Goal: Navigation & Orientation: Find specific page/section

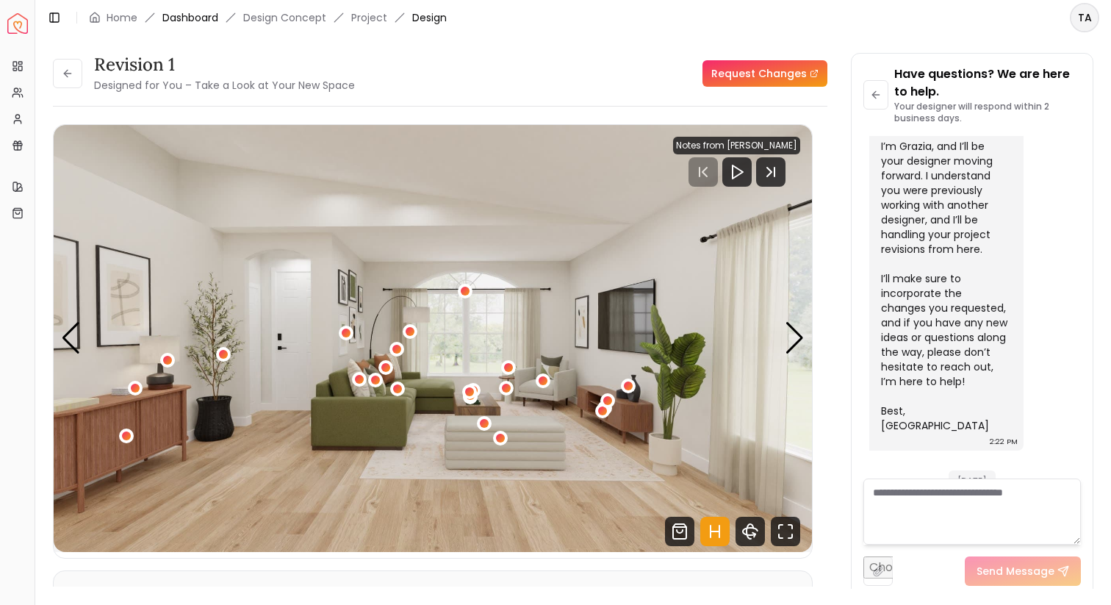
click at [196, 17] on link "Dashboard" at bounding box center [190, 17] width 56 height 15
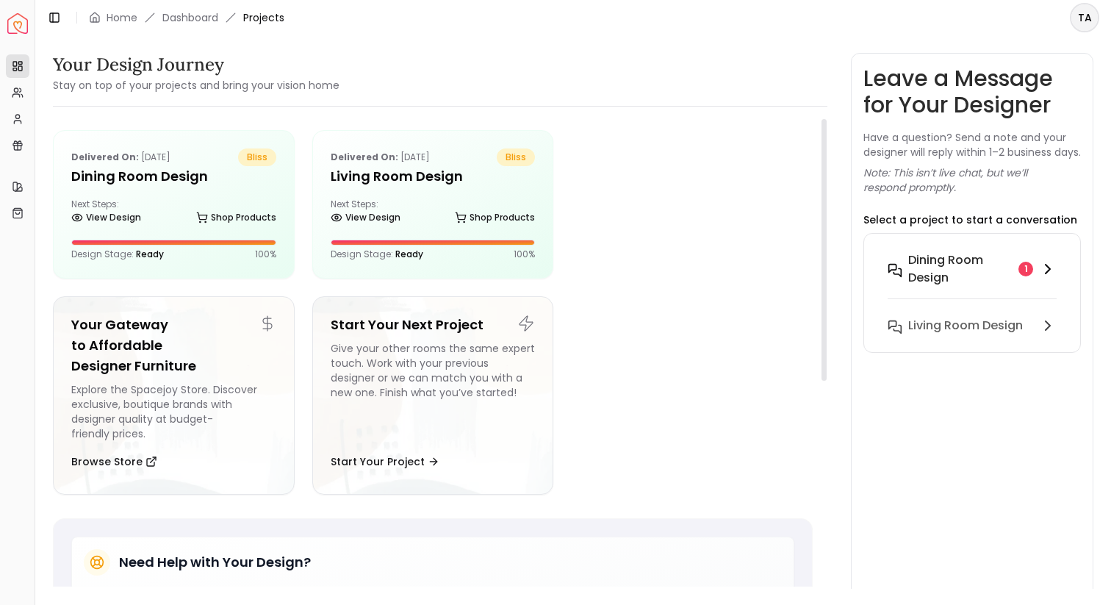
click at [958, 287] on h6 "Dining Room design" at bounding box center [960, 268] width 104 height 35
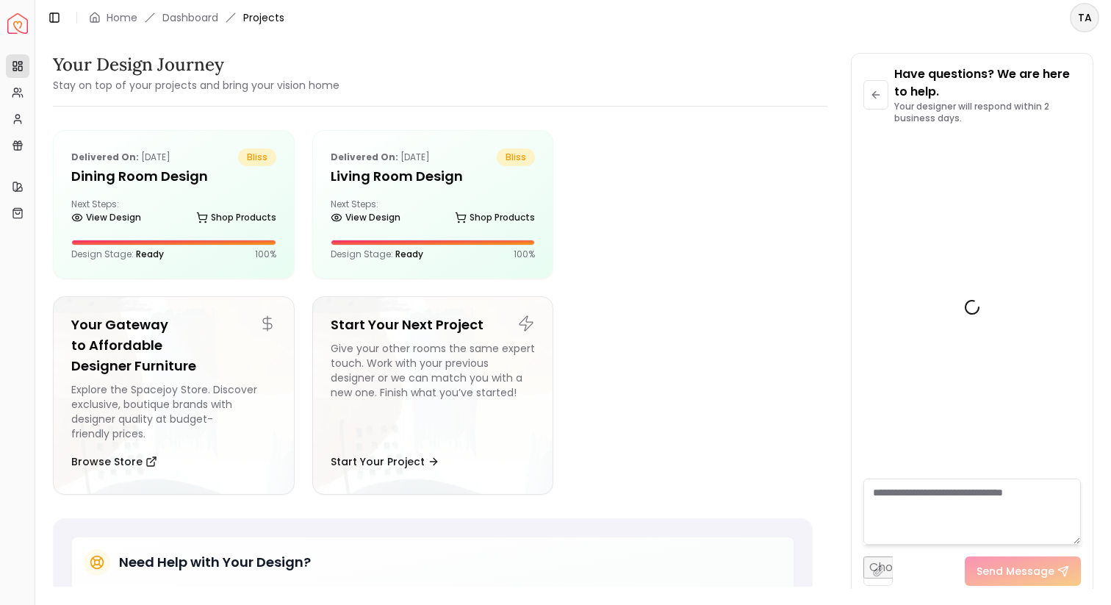
scroll to position [1818, 0]
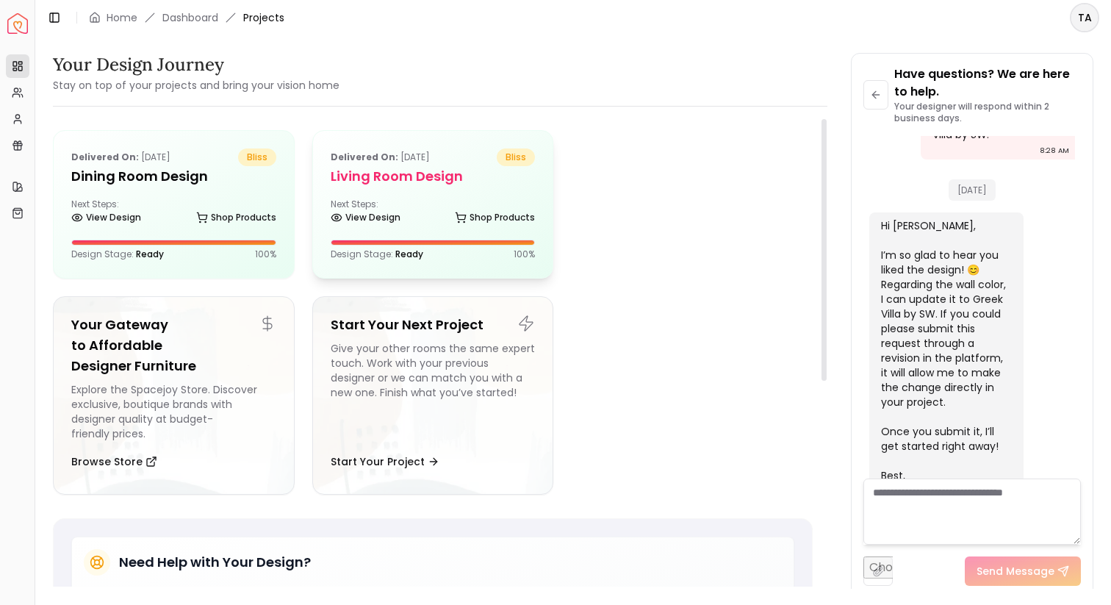
click at [370, 169] on h5 "Living Room design" at bounding box center [433, 176] width 205 height 21
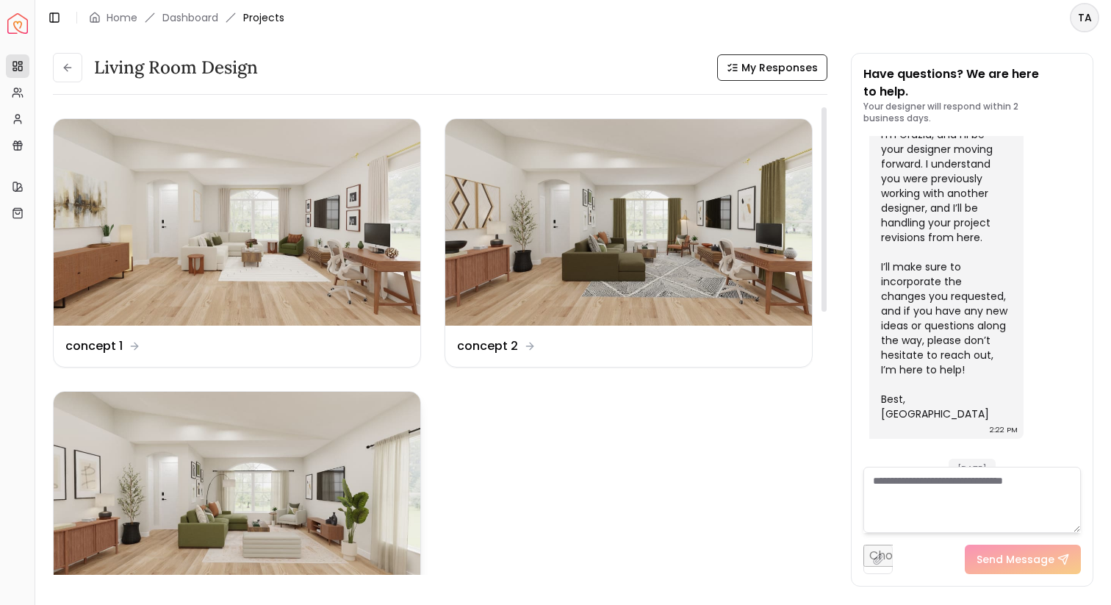
click at [254, 474] on img at bounding box center [237, 495] width 367 height 207
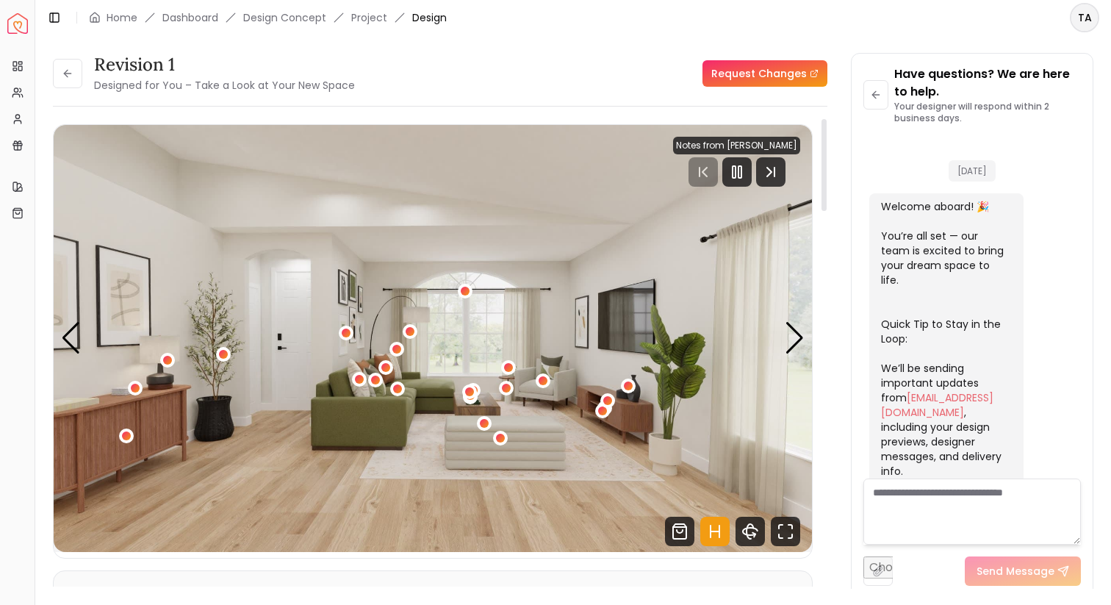
scroll to position [2971, 0]
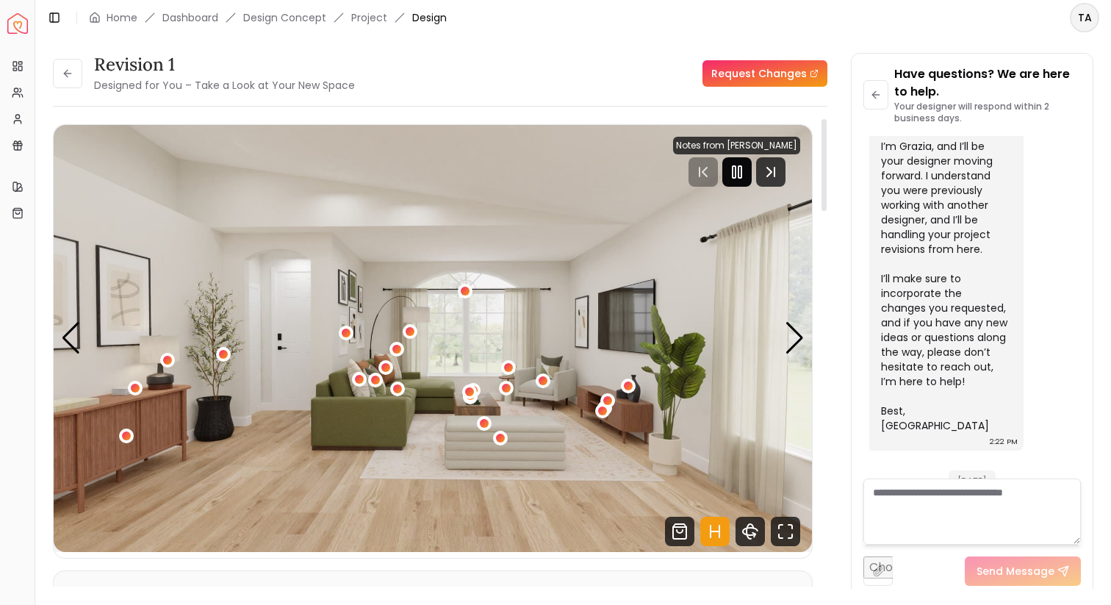
click at [741, 177] on icon "Pause" at bounding box center [737, 172] width 18 height 18
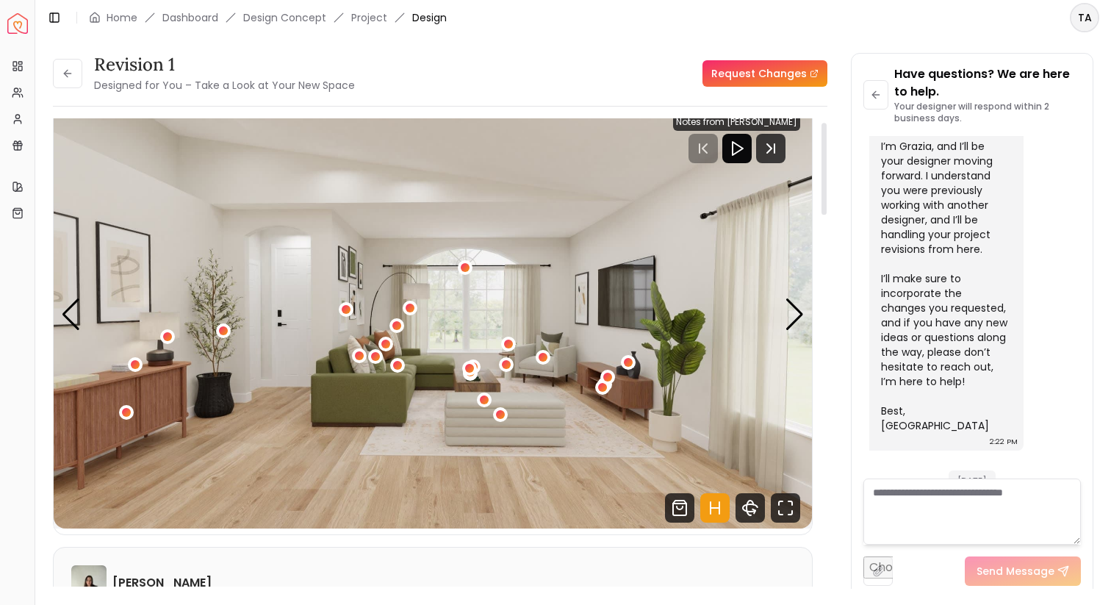
scroll to position [20, 0]
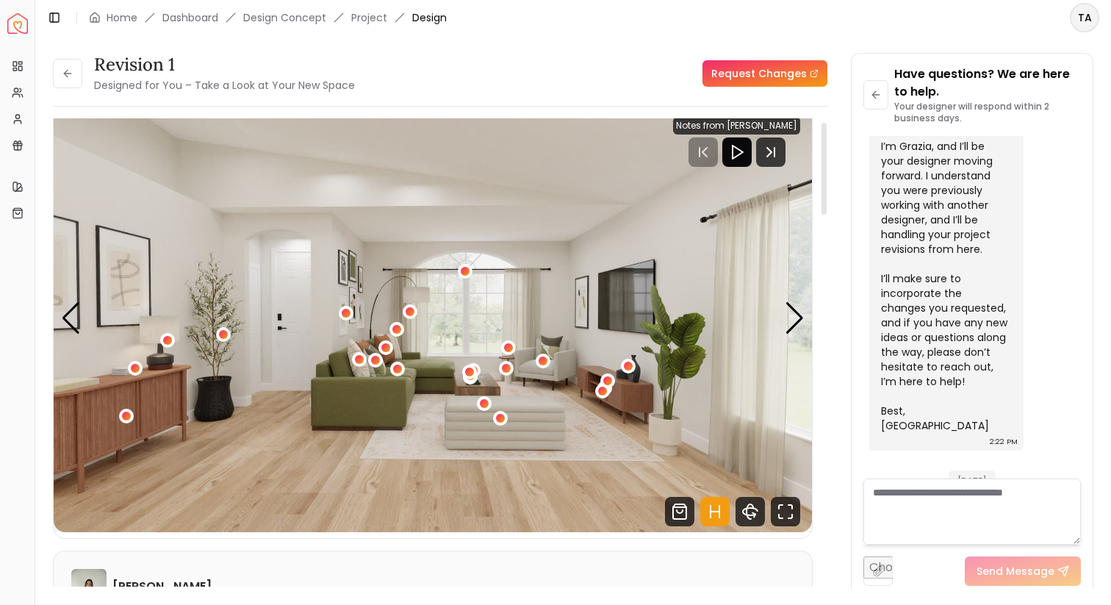
click at [720, 512] on icon "Hotspots Toggle" at bounding box center [720, 512] width 0 height 12
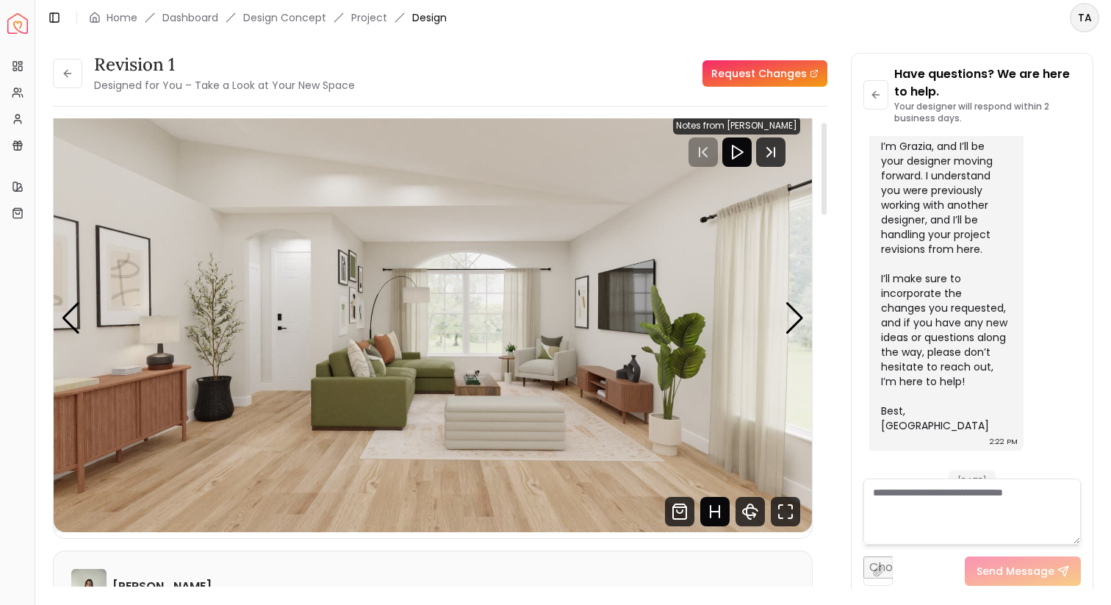
click at [720, 512] on icon "Hotspots Toggle" at bounding box center [720, 512] width 0 height 12
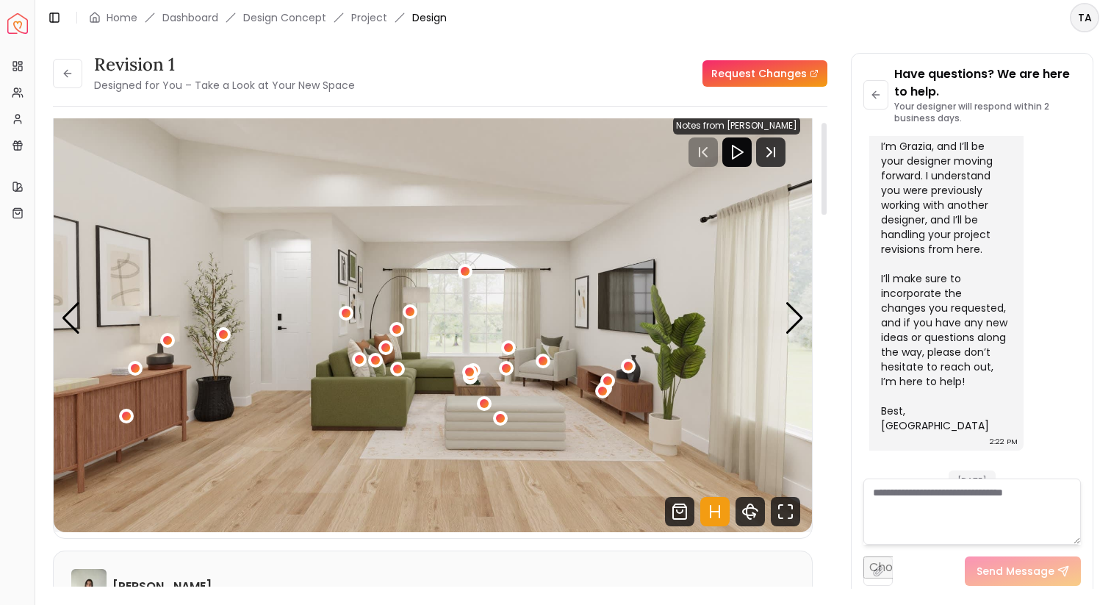
scroll to position [79, 0]
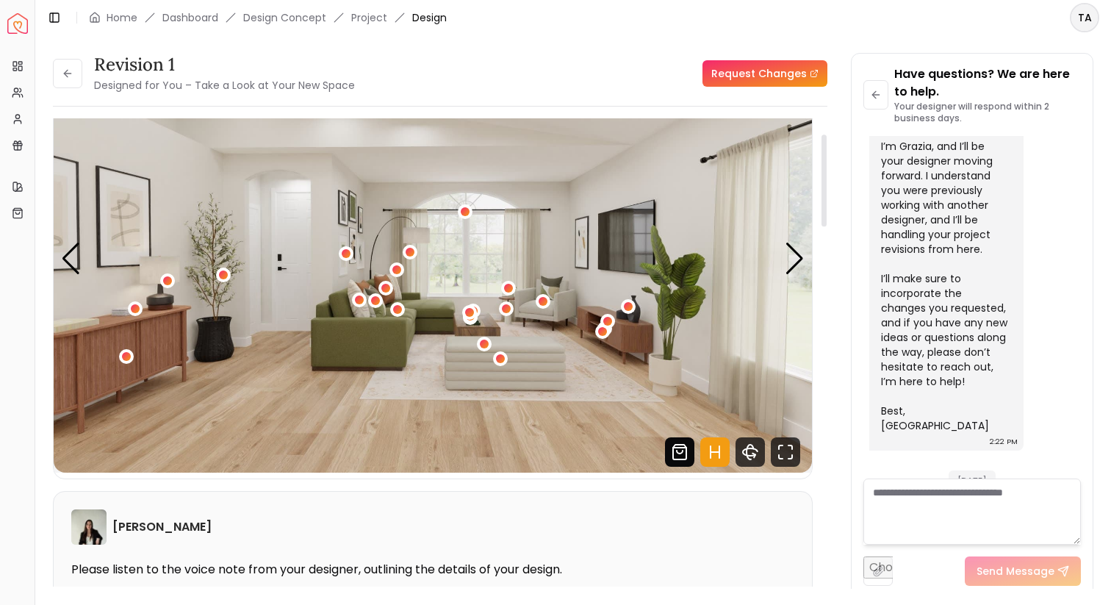
click at [675, 448] on icon "Shop Products from this design" at bounding box center [679, 448] width 13 height 0
click at [709, 447] on icon "Hotspots Toggle" at bounding box center [714, 451] width 29 height 29
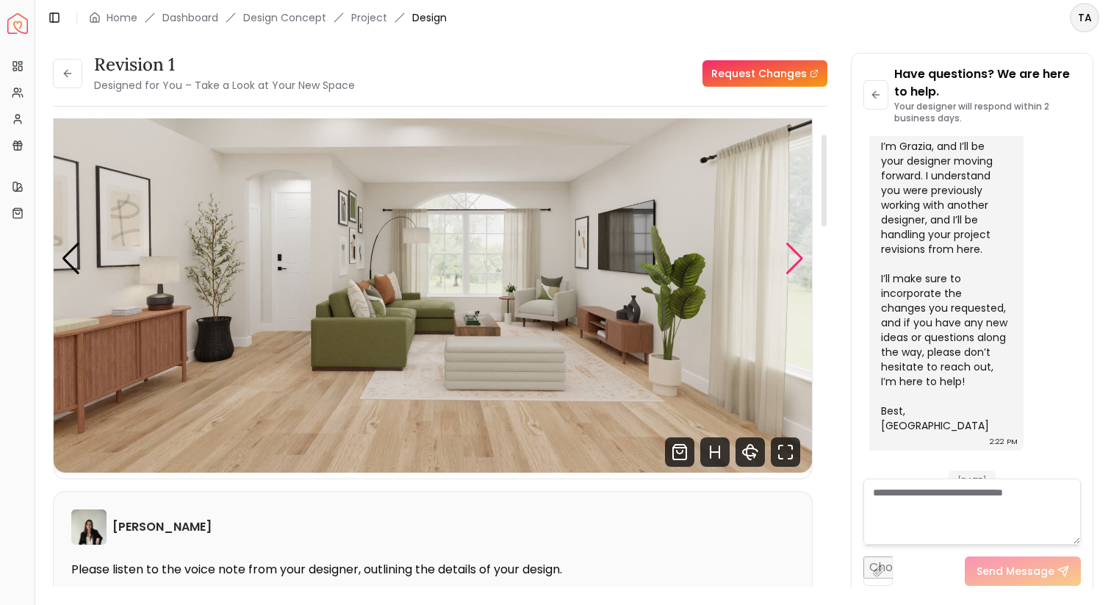
click at [792, 268] on div "Next slide" at bounding box center [795, 259] width 20 height 32
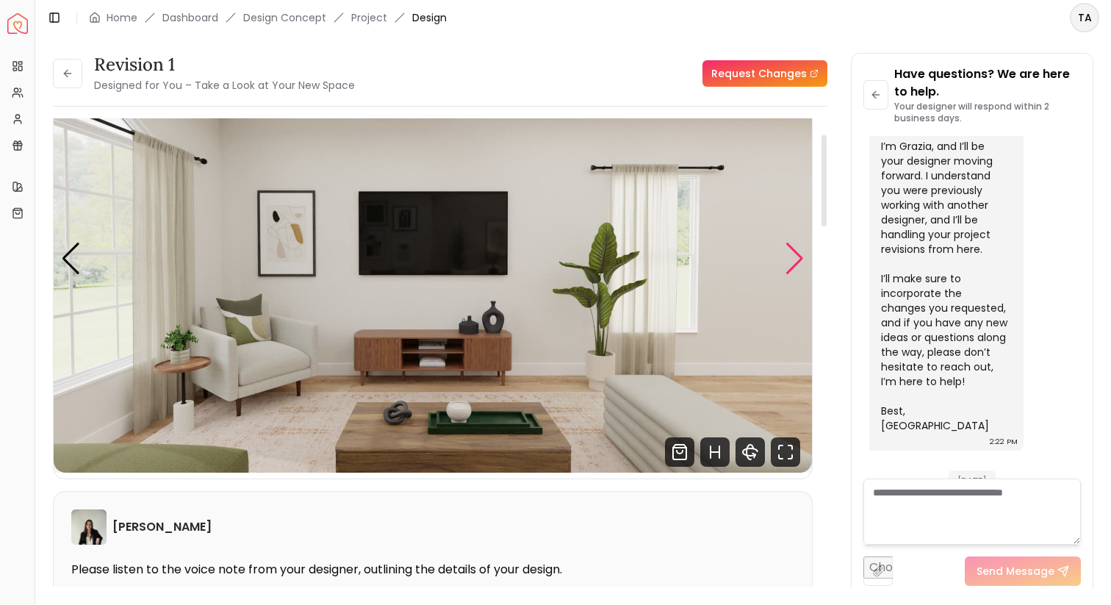
click at [792, 268] on div "Next slide" at bounding box center [795, 259] width 20 height 32
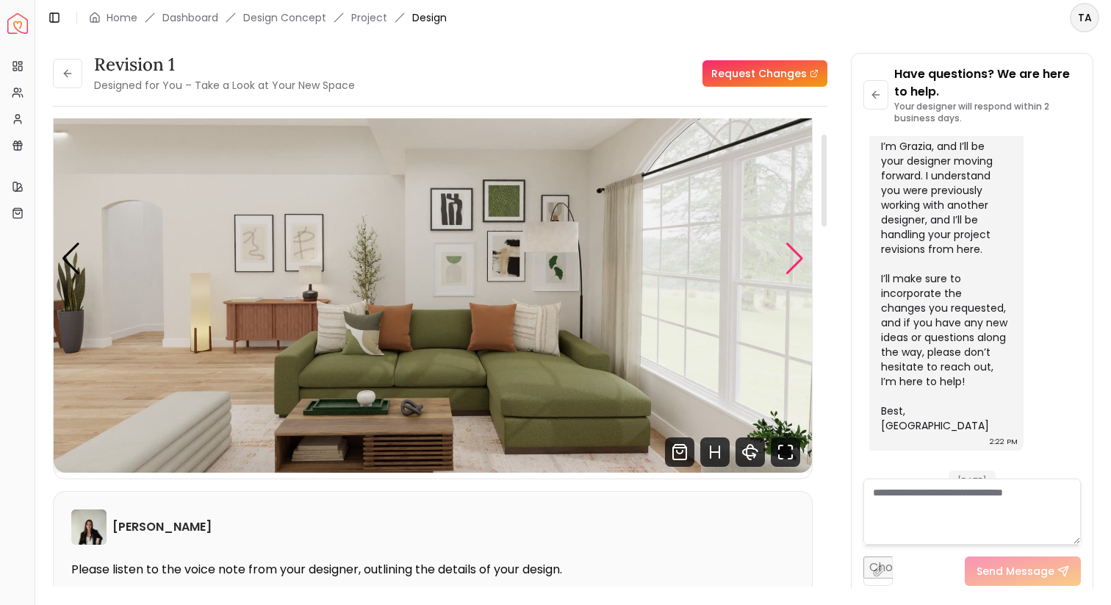
click at [792, 267] on div "Next slide" at bounding box center [795, 259] width 20 height 32
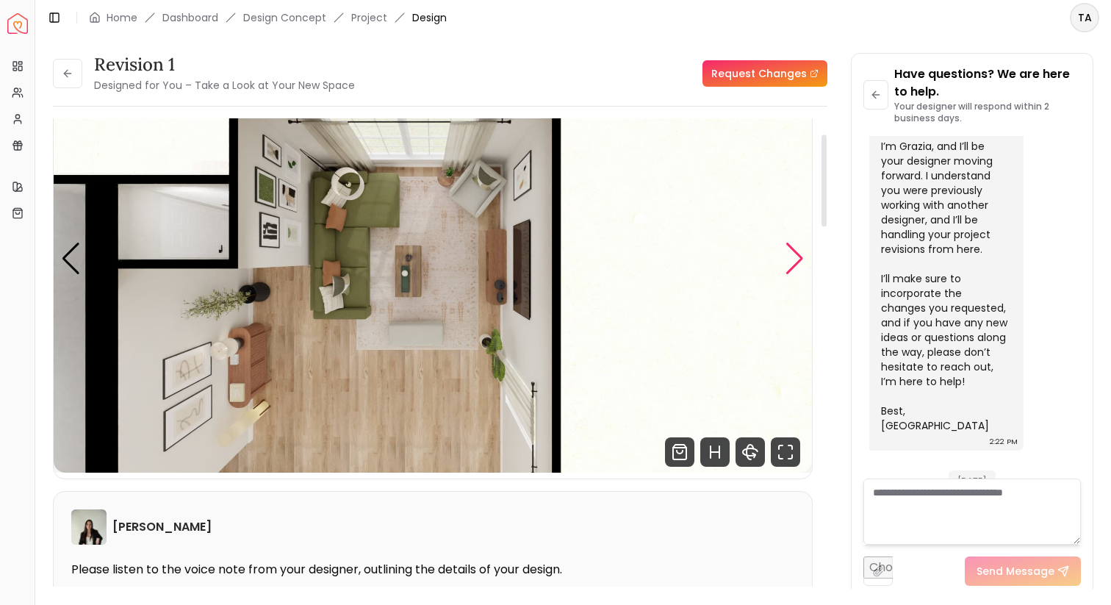
click at [799, 260] on div "Next slide" at bounding box center [795, 259] width 20 height 32
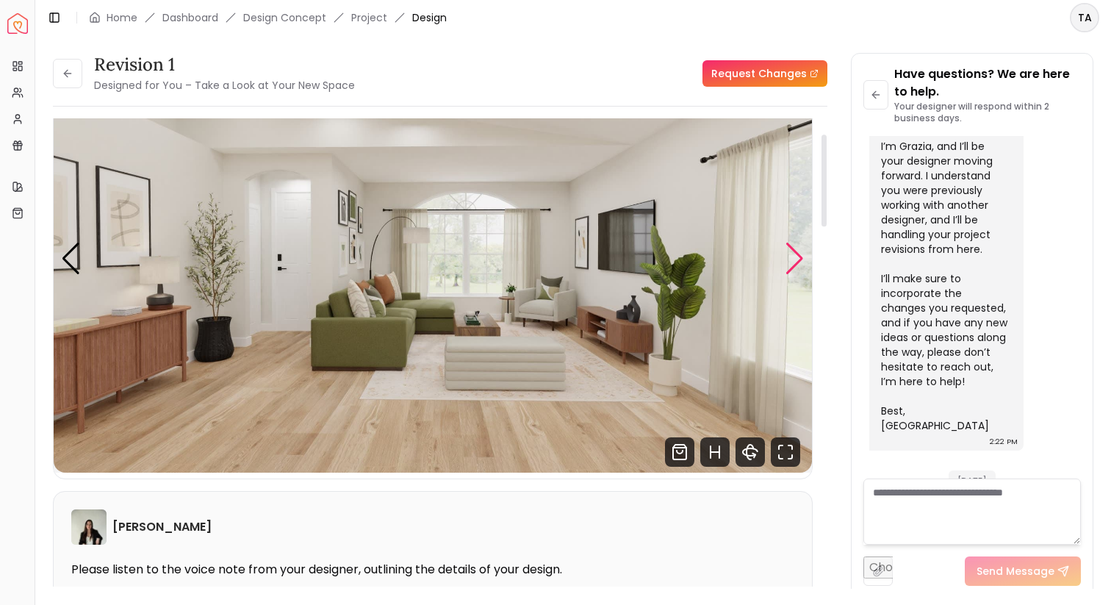
click at [799, 262] on div "Next slide" at bounding box center [795, 259] width 20 height 32
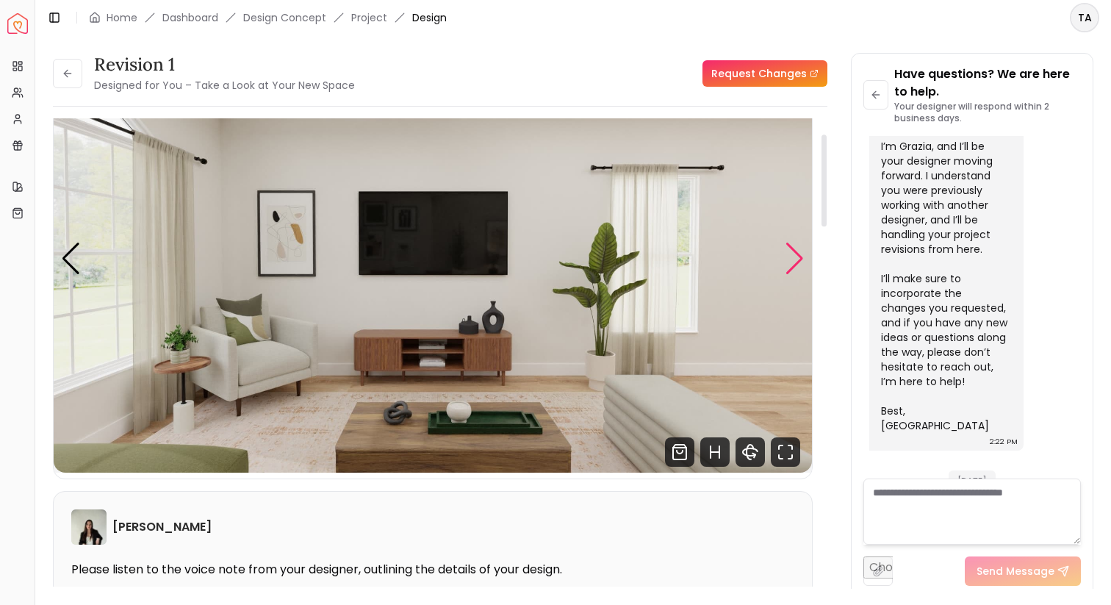
click at [799, 262] on div "Next slide" at bounding box center [795, 259] width 20 height 32
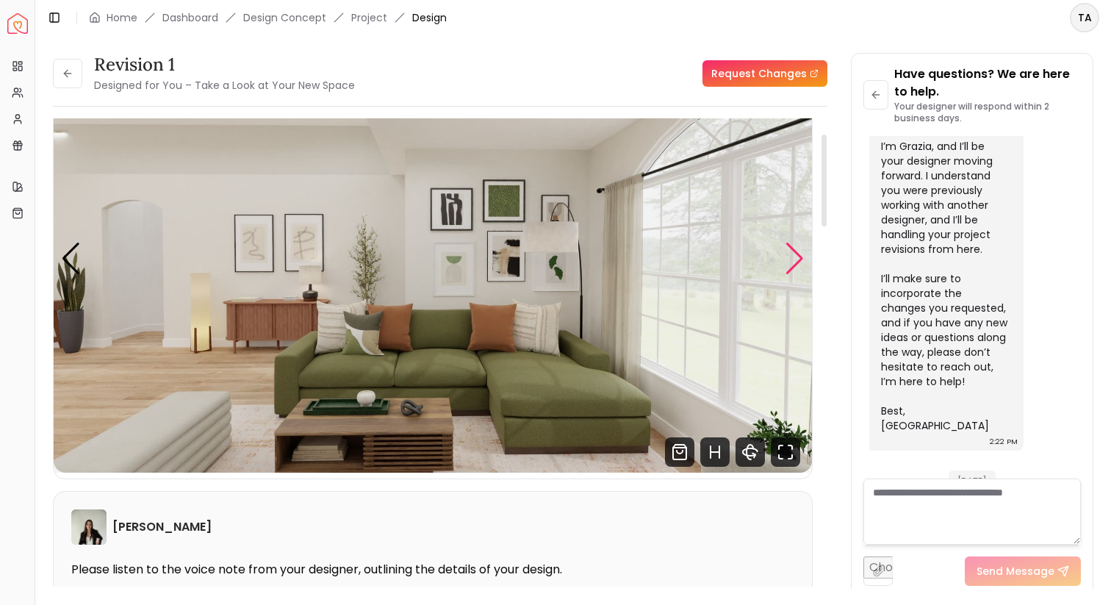
click at [799, 262] on div "Next slide" at bounding box center [795, 259] width 20 height 32
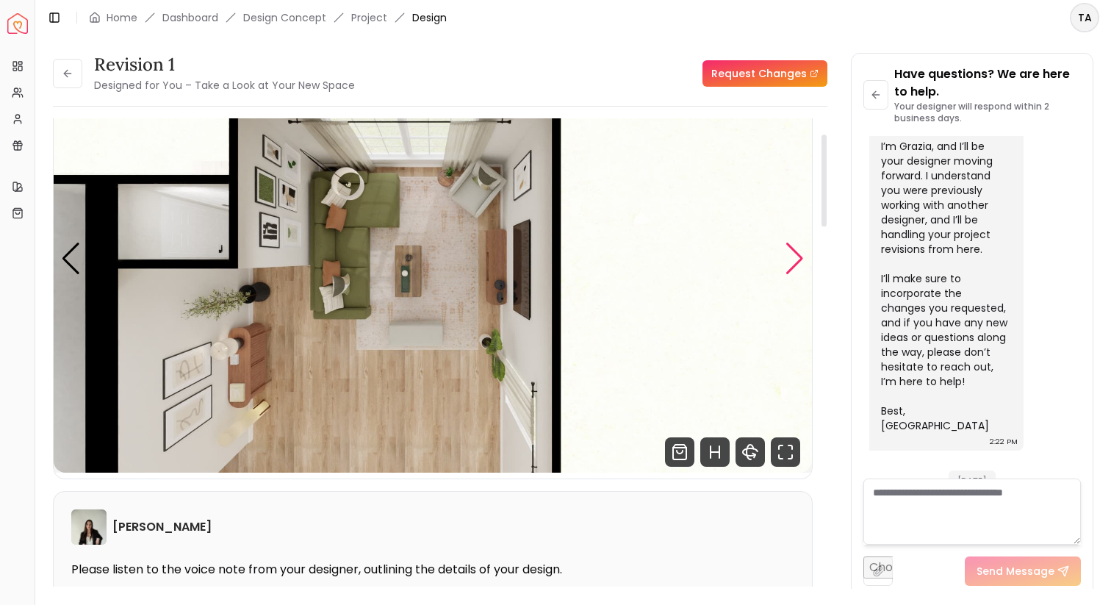
click at [799, 262] on div "Next slide" at bounding box center [795, 259] width 20 height 32
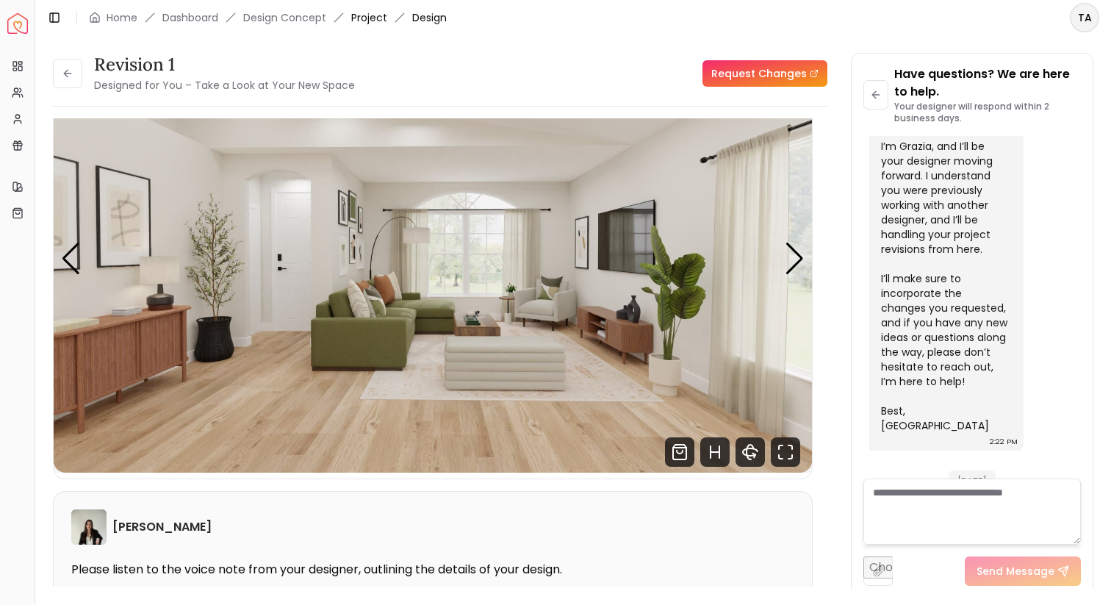
click at [356, 15] on link "Project" at bounding box center [369, 17] width 36 height 15
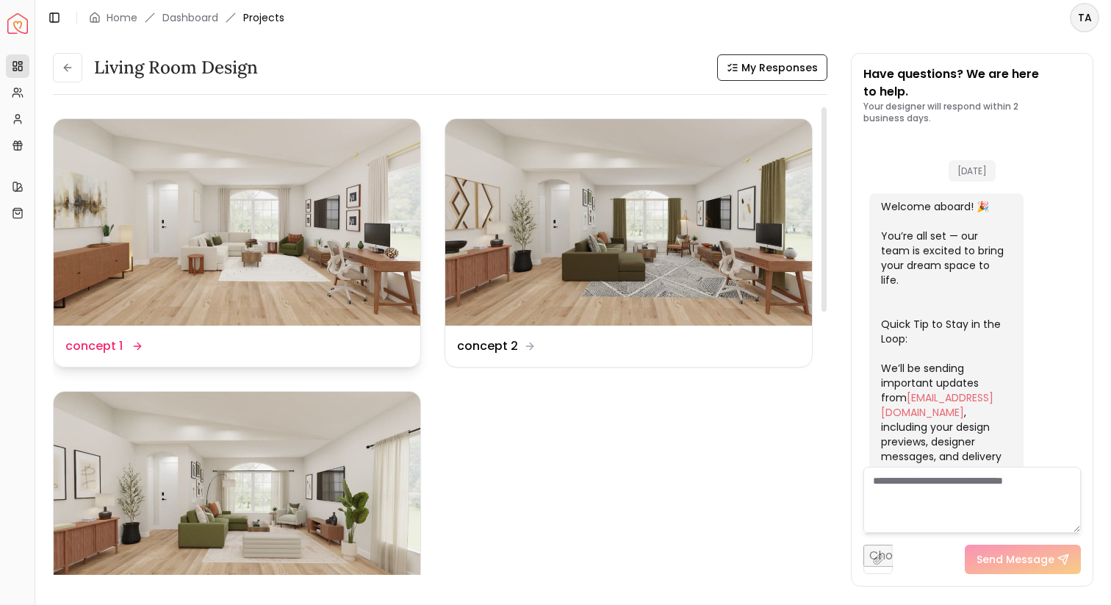
scroll to position [2982, 0]
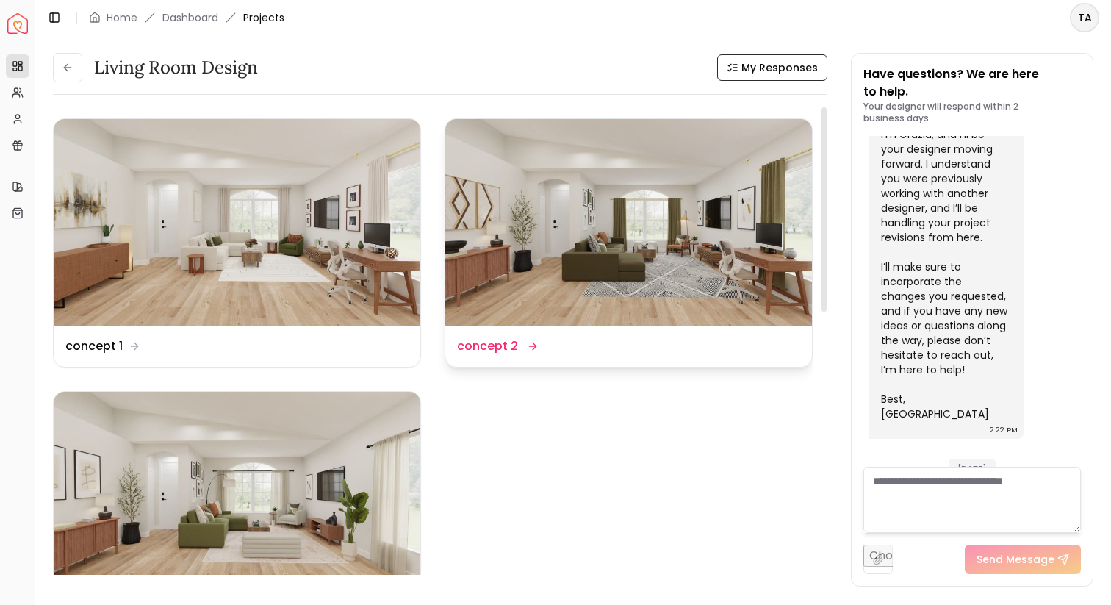
click at [566, 262] on img at bounding box center [628, 222] width 367 height 207
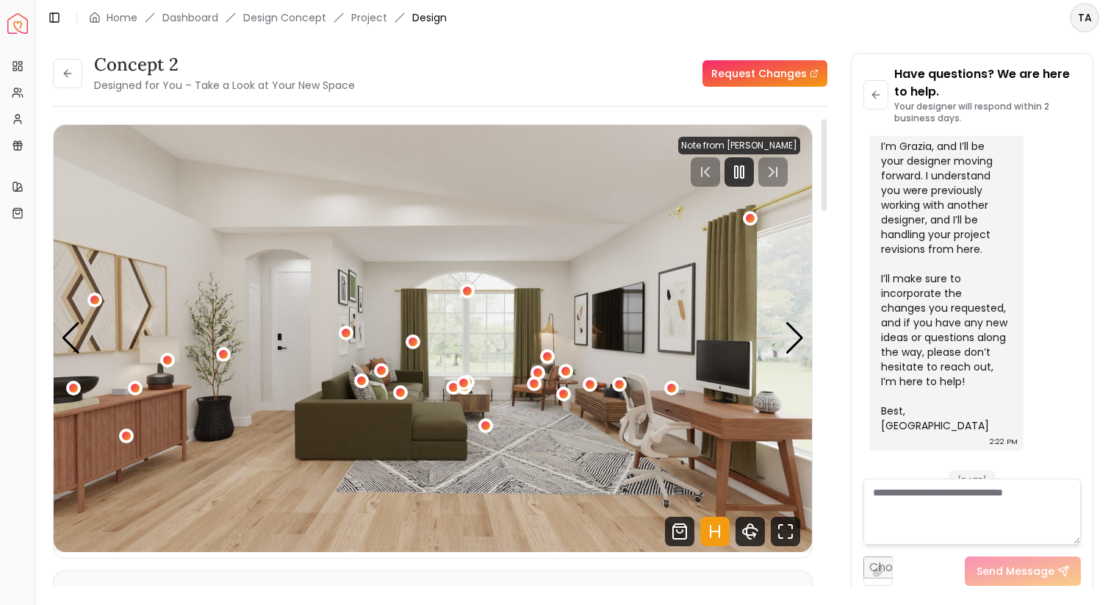
scroll to position [28, 0]
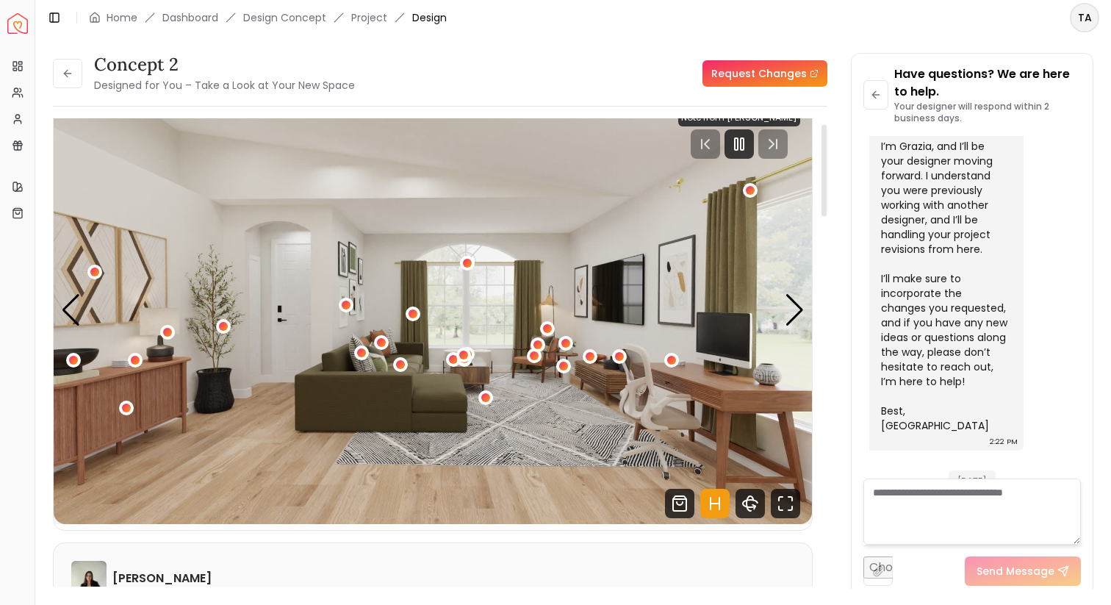
click at [725, 496] on icon "Hotspots Toggle" at bounding box center [714, 503] width 29 height 29
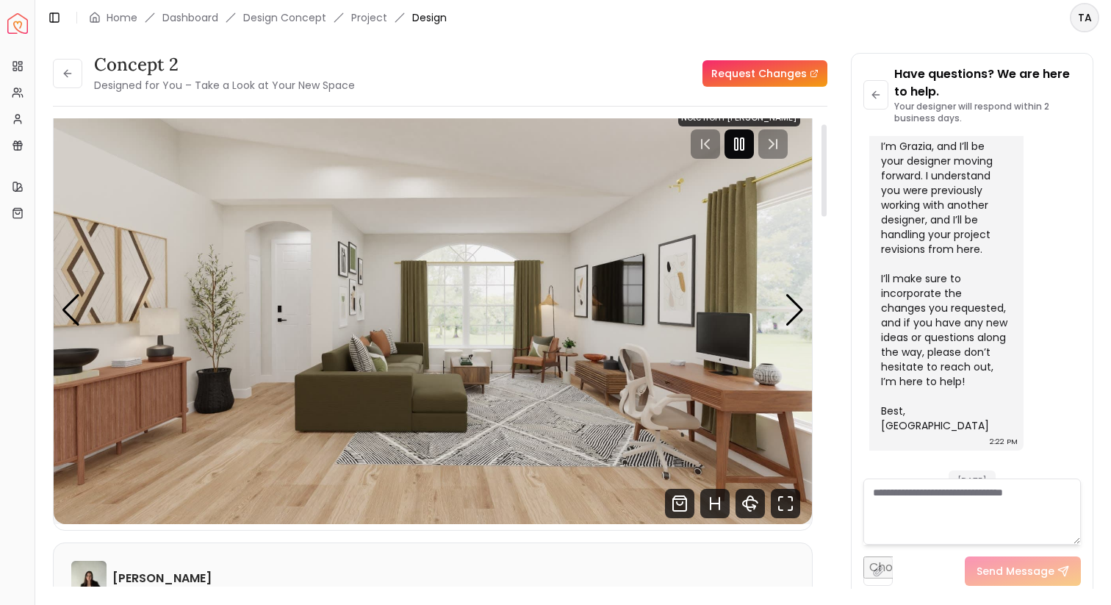
click at [737, 141] on icon "Pause" at bounding box center [740, 144] width 18 height 18
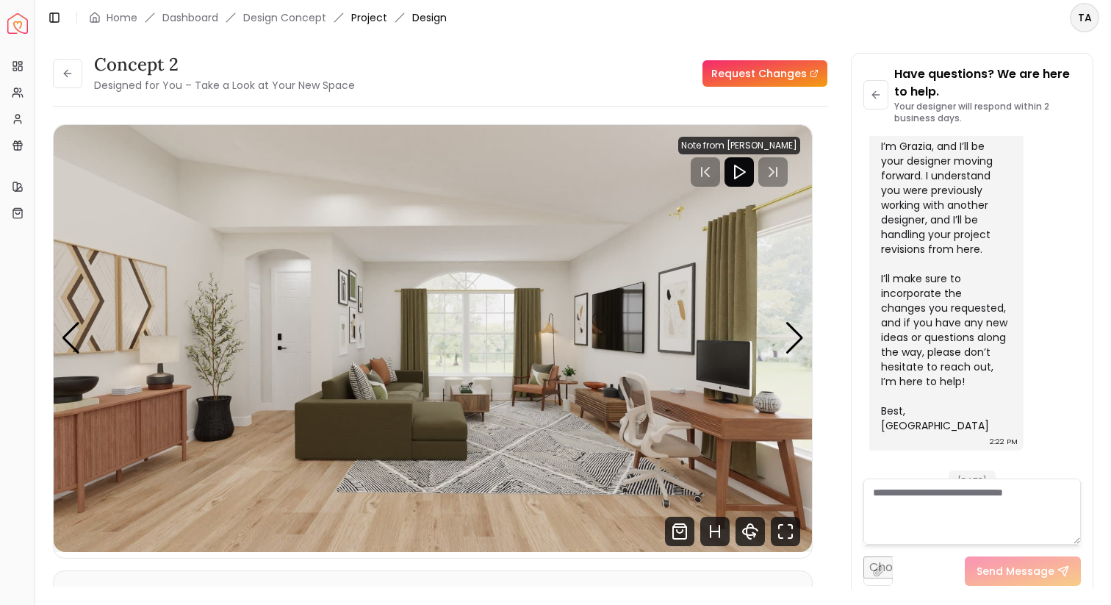
click at [365, 23] on link "Project" at bounding box center [369, 17] width 36 height 15
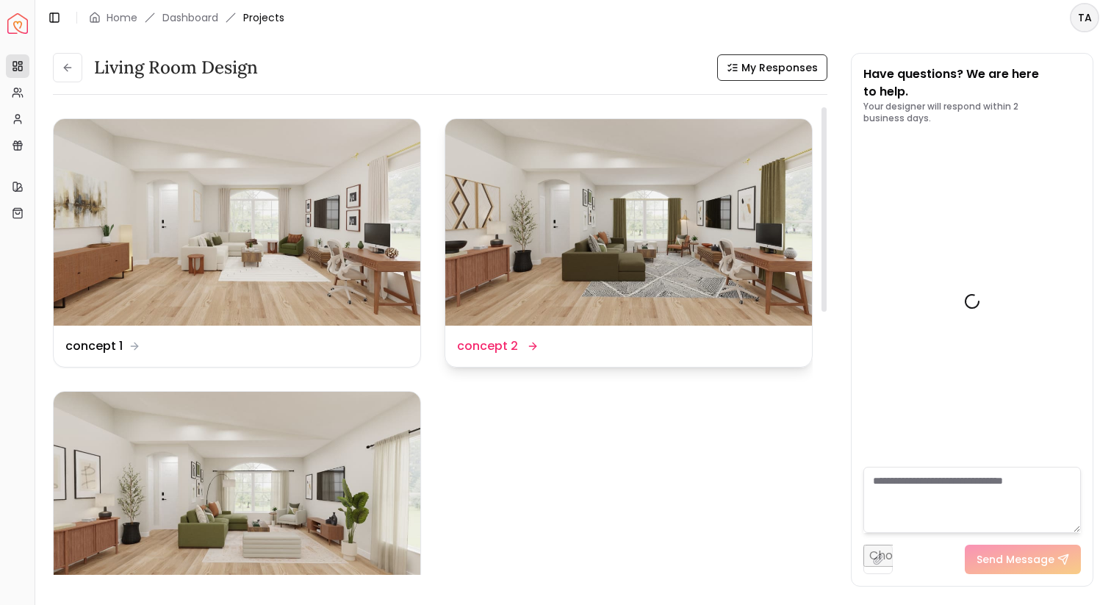
scroll to position [2982, 0]
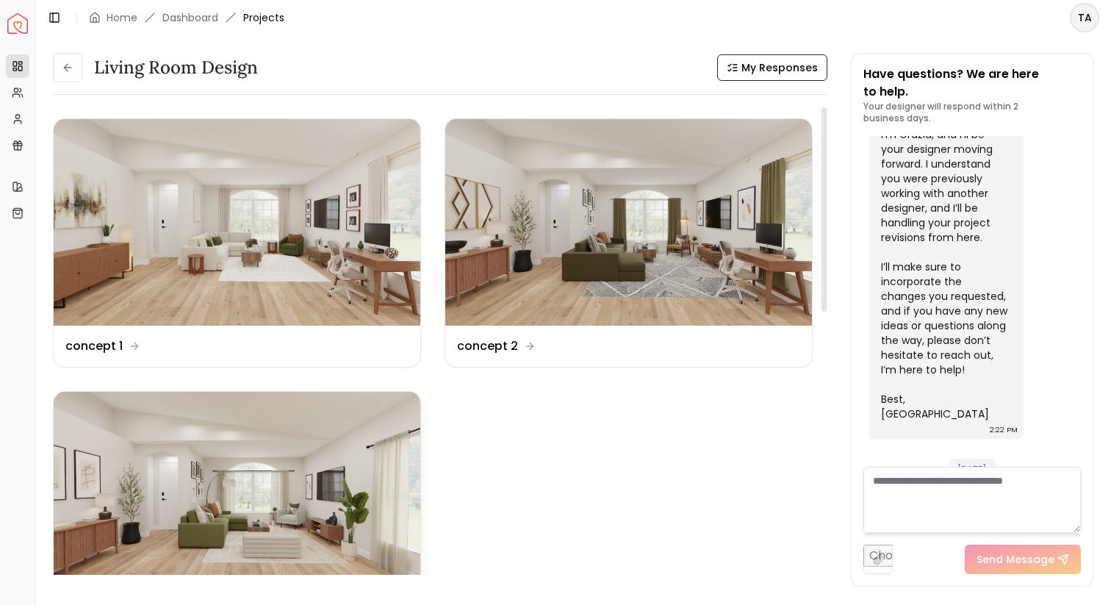
click at [342, 495] on img at bounding box center [237, 495] width 367 height 207
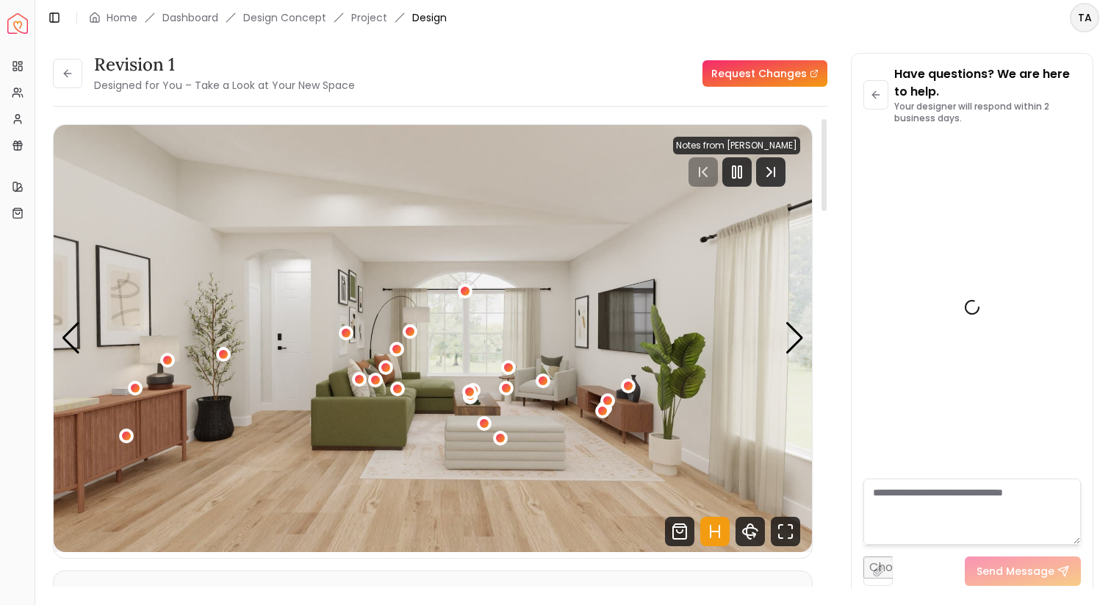
scroll to position [2971, 0]
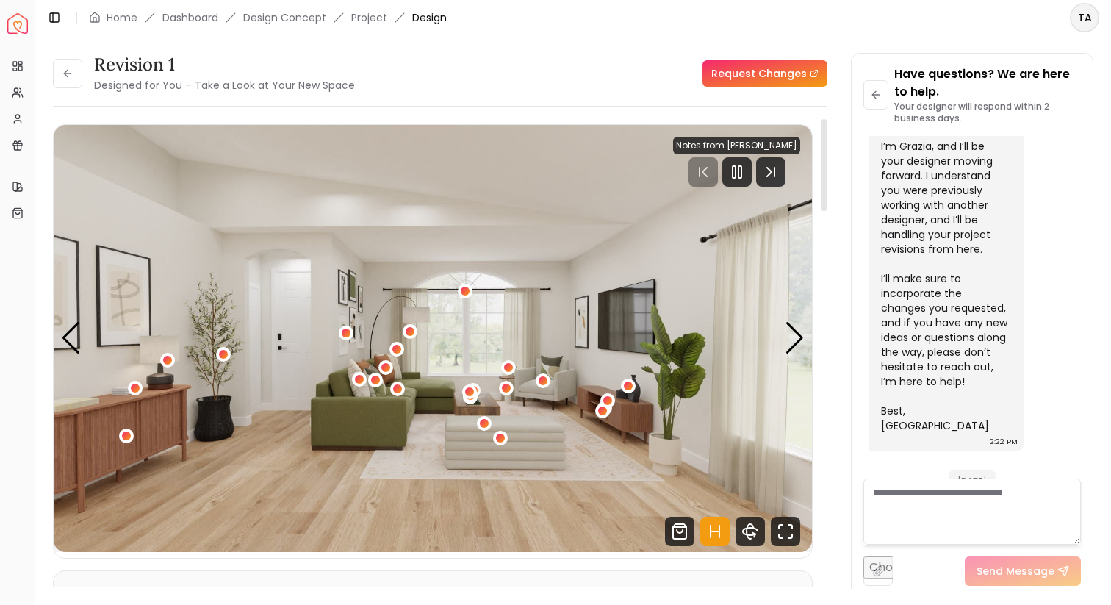
click at [722, 524] on icon "Hotspots Toggle" at bounding box center [714, 531] width 29 height 29
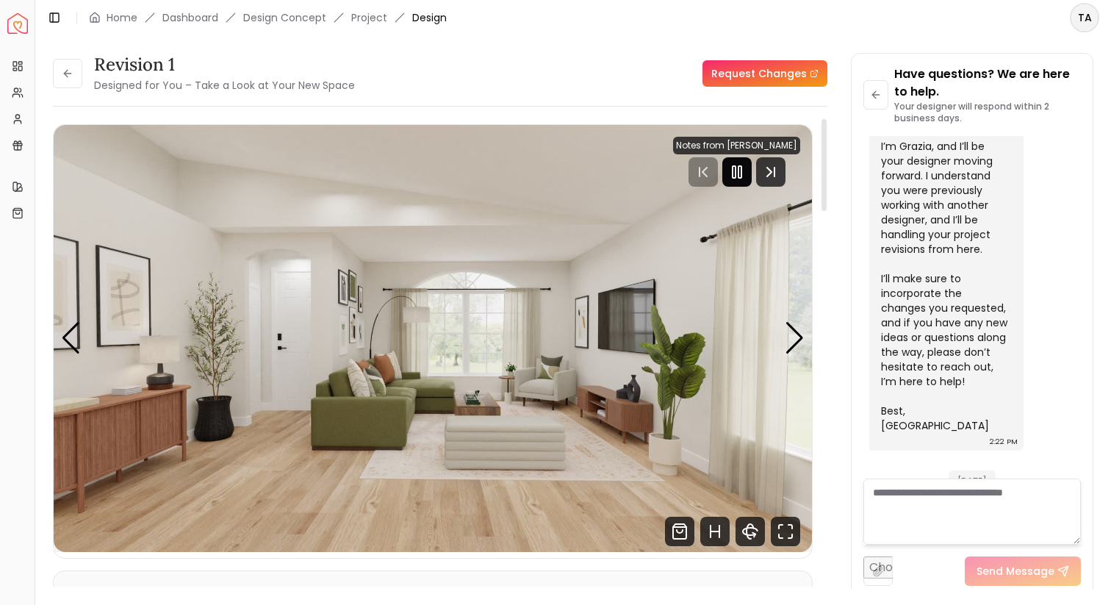
click at [733, 174] on rect "Pause" at bounding box center [734, 172] width 3 height 12
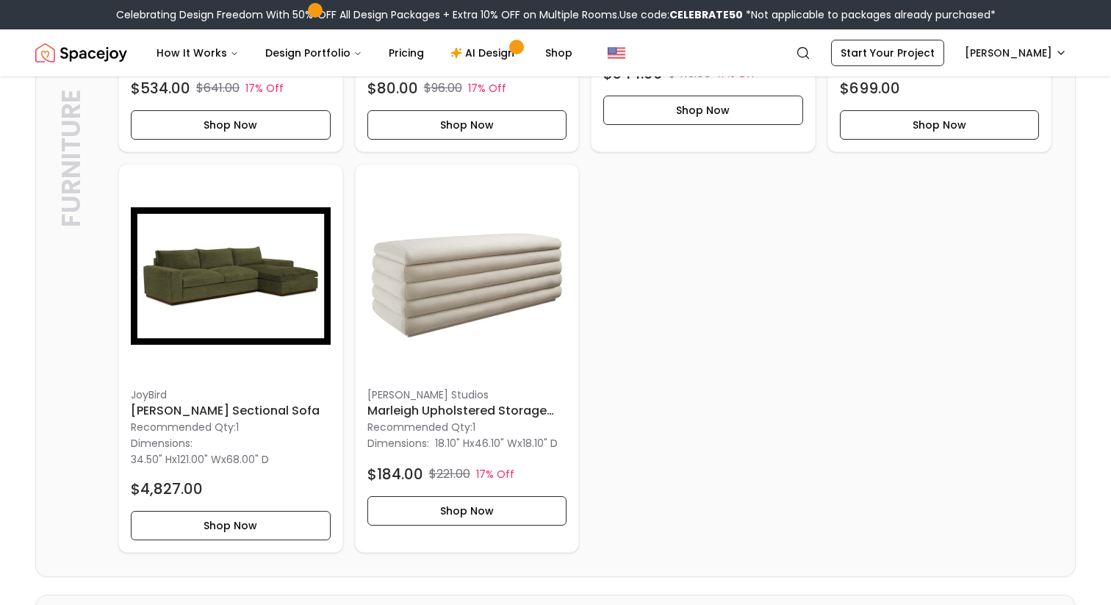
scroll to position [1529, 0]
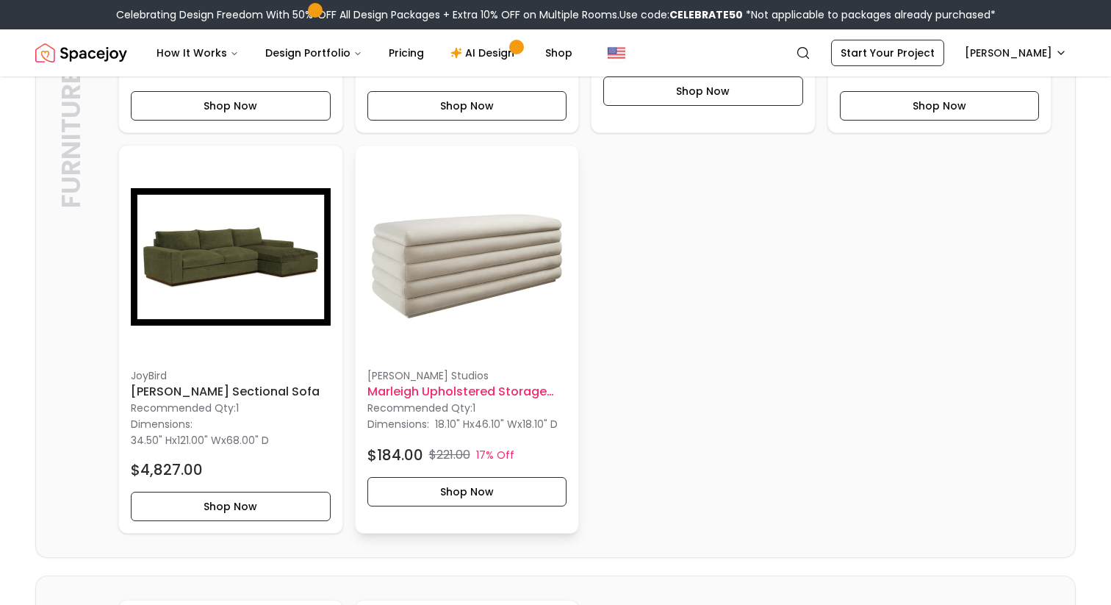
click at [405, 331] on img at bounding box center [467, 257] width 200 height 200
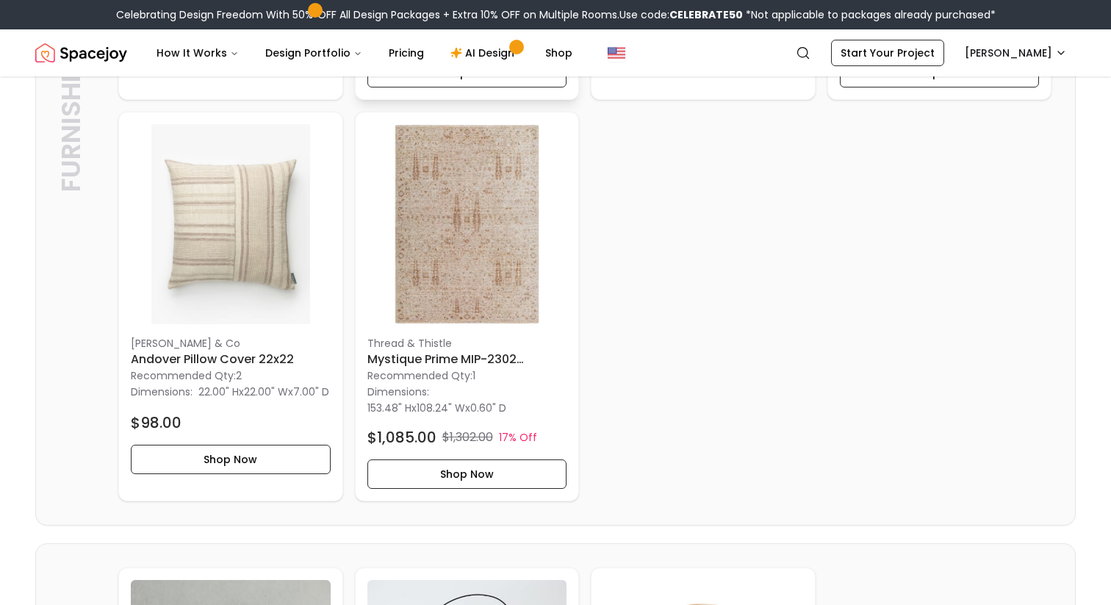
scroll to position [2874, 0]
click at [454, 287] on img at bounding box center [467, 223] width 200 height 200
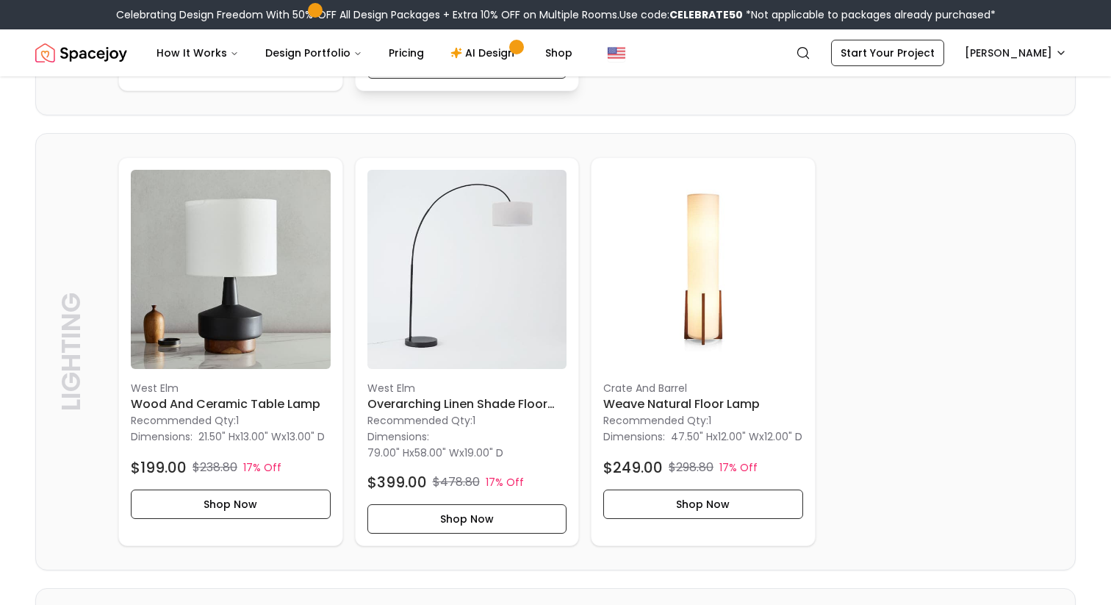
scroll to position [3296, 0]
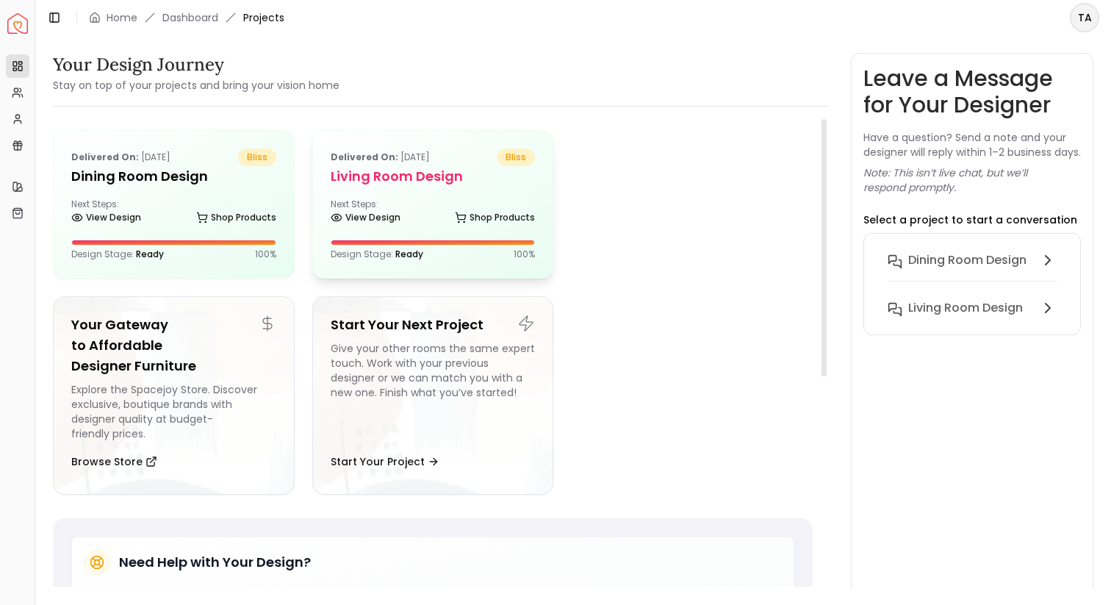
click at [381, 174] on h5 "Living Room design" at bounding box center [433, 176] width 205 height 21
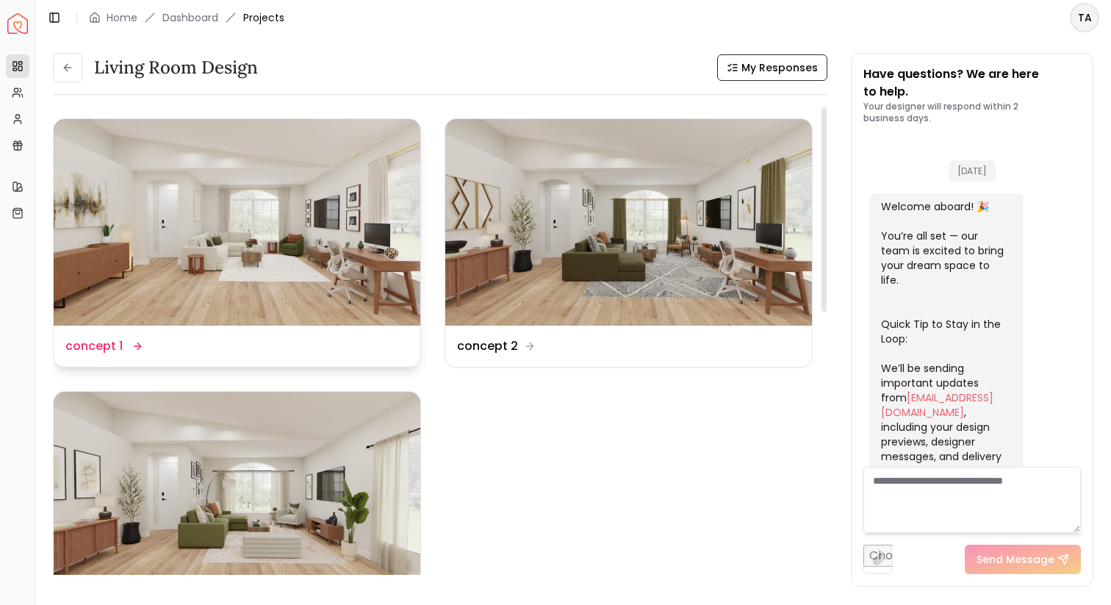
scroll to position [2982, 0]
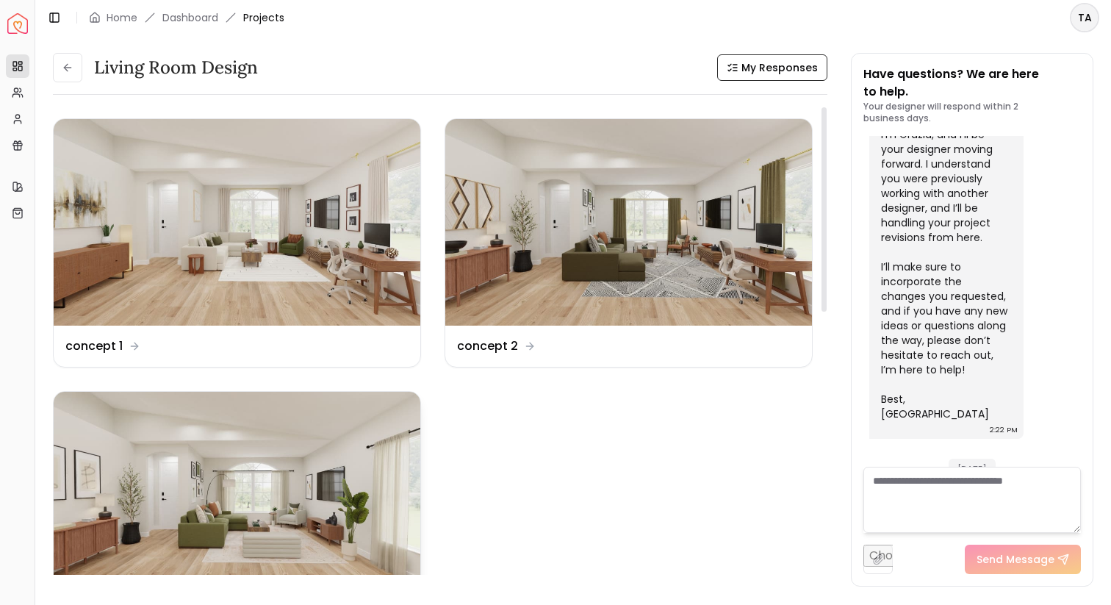
click at [312, 489] on img at bounding box center [237, 495] width 367 height 207
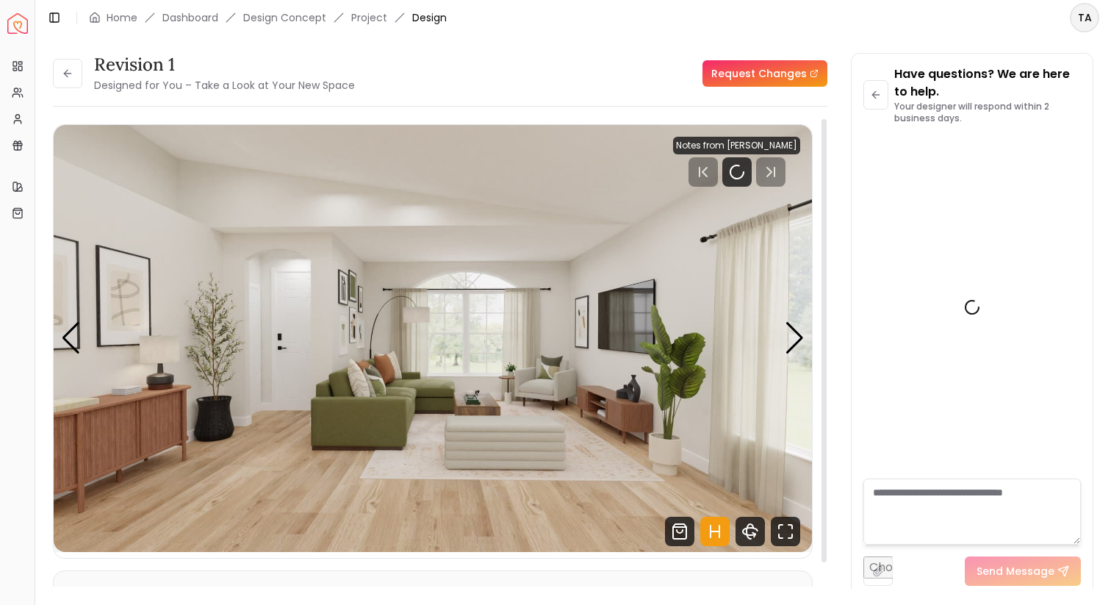
scroll to position [2971, 0]
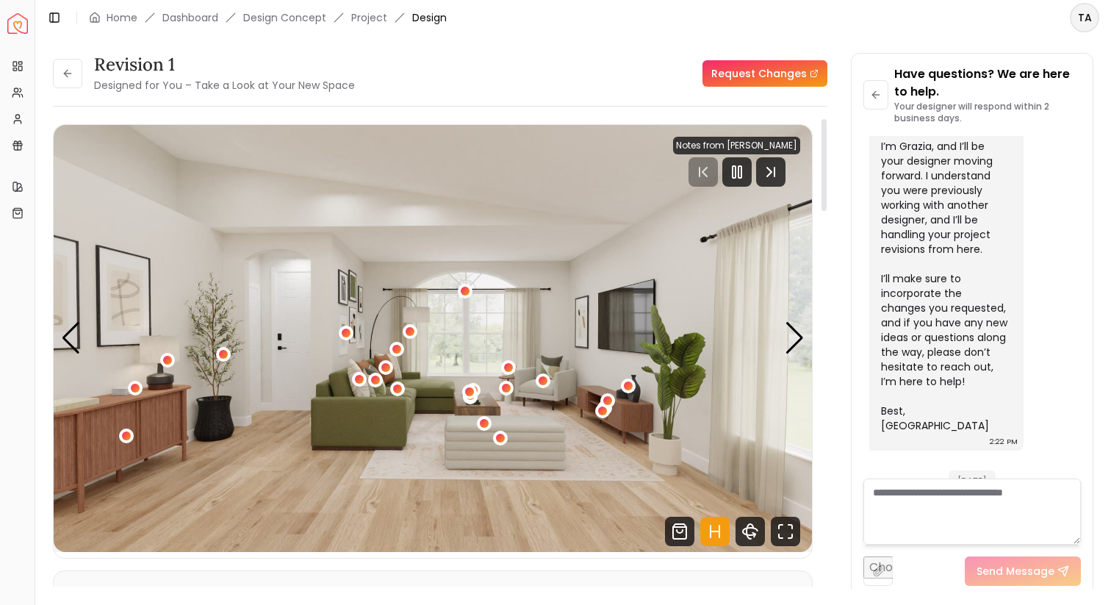
click at [711, 533] on icon "Hotspots Toggle" at bounding box center [714, 531] width 29 height 29
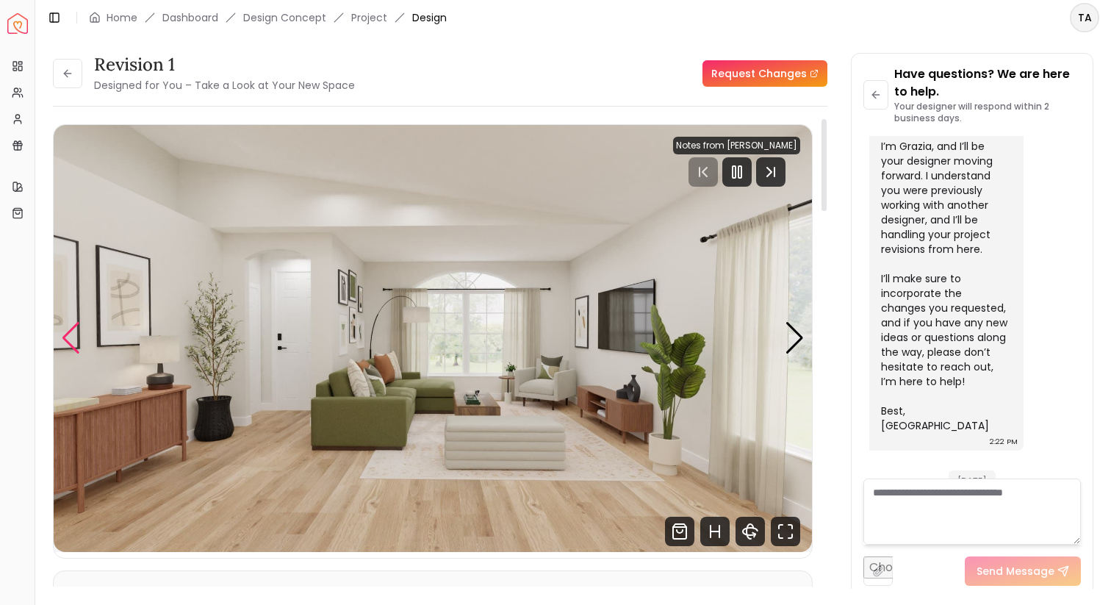
click at [76, 326] on div "Previous slide" at bounding box center [71, 338] width 20 height 32
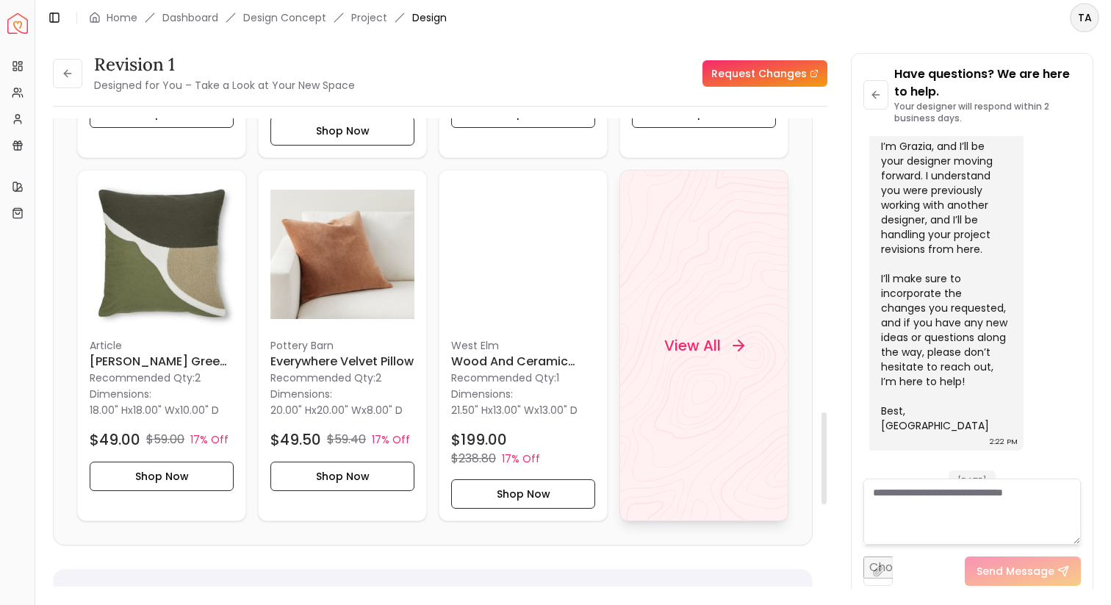
scroll to position [1498, 0]
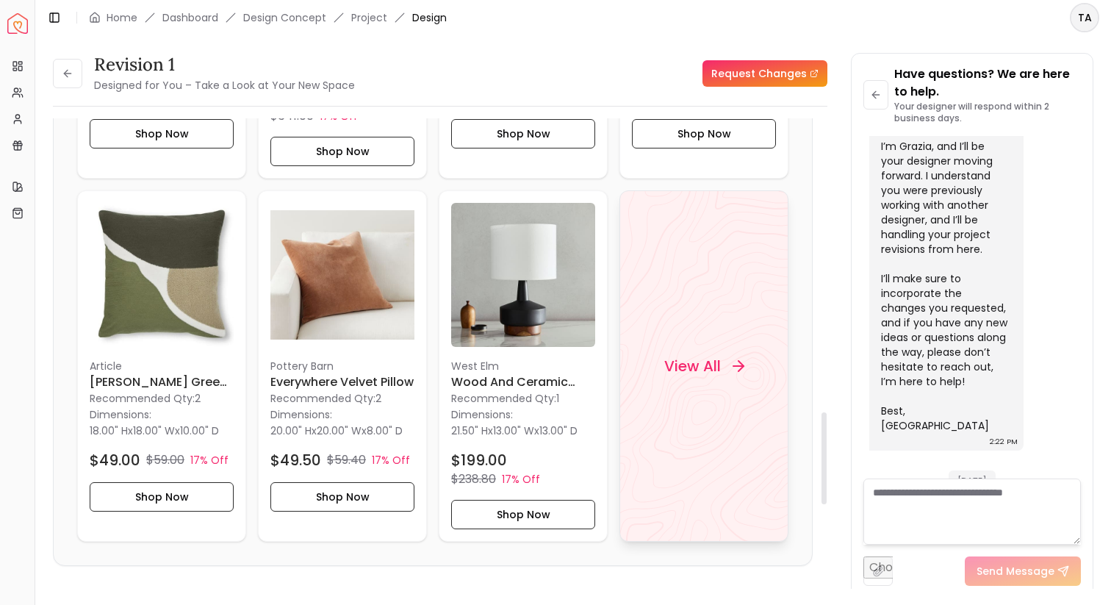
click at [707, 346] on div "View All" at bounding box center [704, 366] width 115 height 44
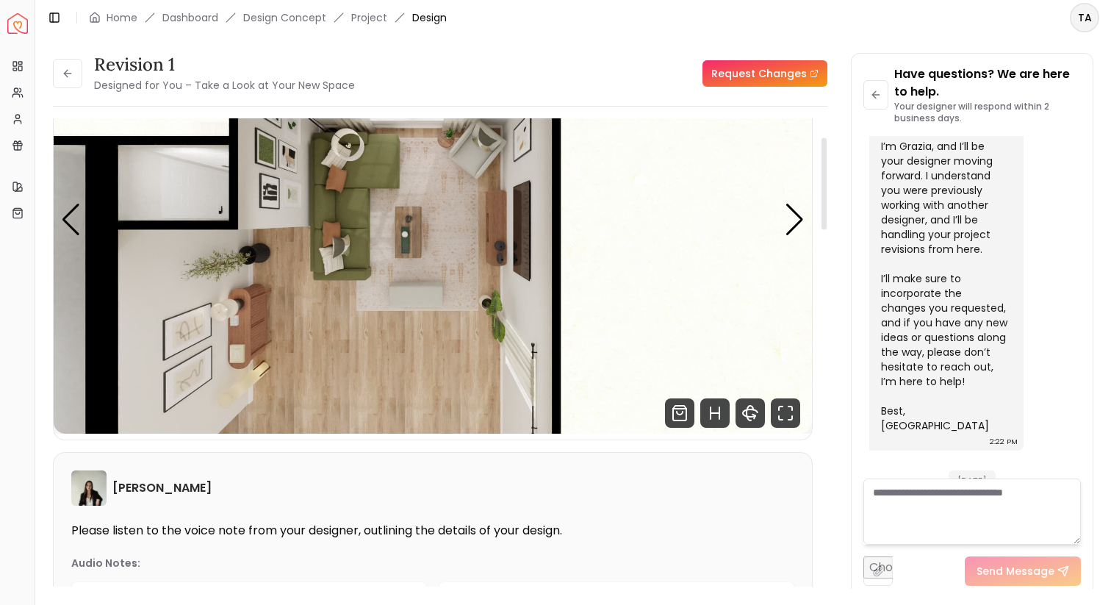
scroll to position [0, 0]
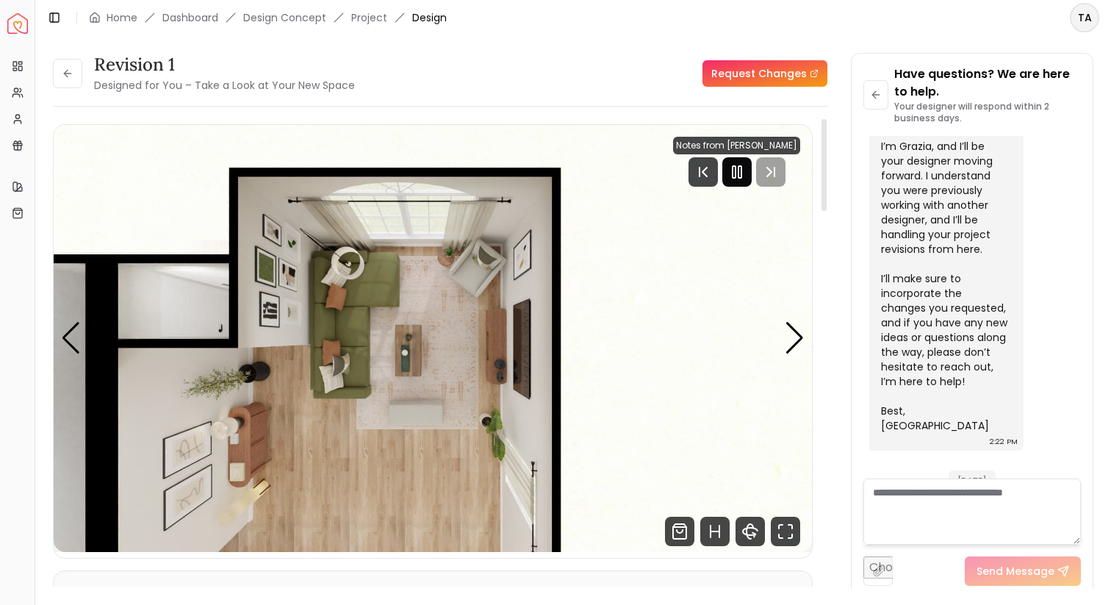
click at [736, 180] on icon "Pause" at bounding box center [737, 172] width 18 height 18
click at [380, 14] on link "Project" at bounding box center [369, 17] width 36 height 15
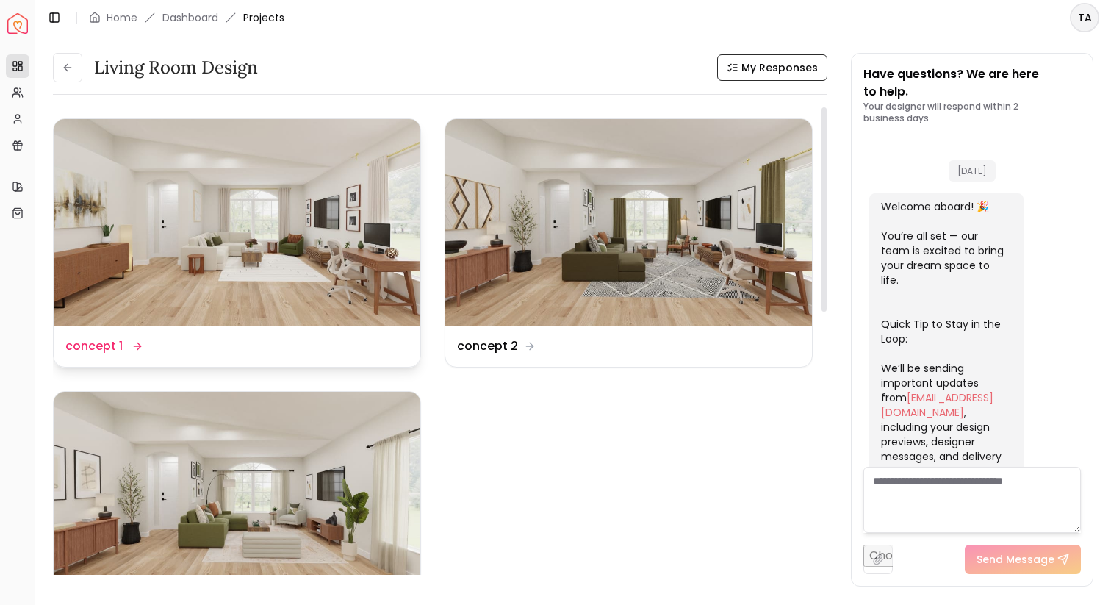
scroll to position [2982, 0]
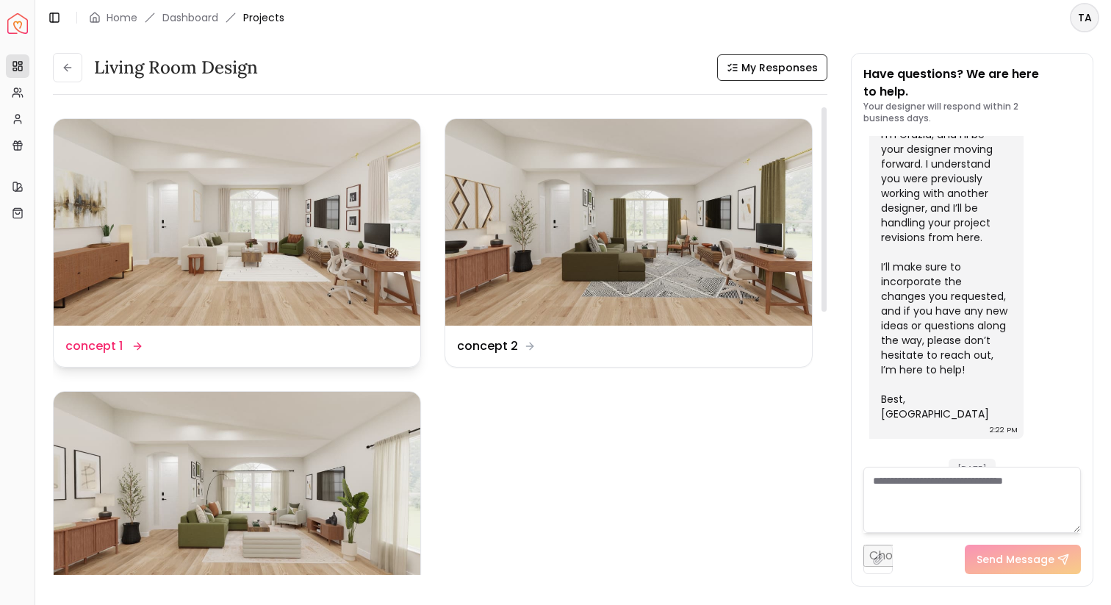
click at [333, 279] on img at bounding box center [237, 222] width 367 height 207
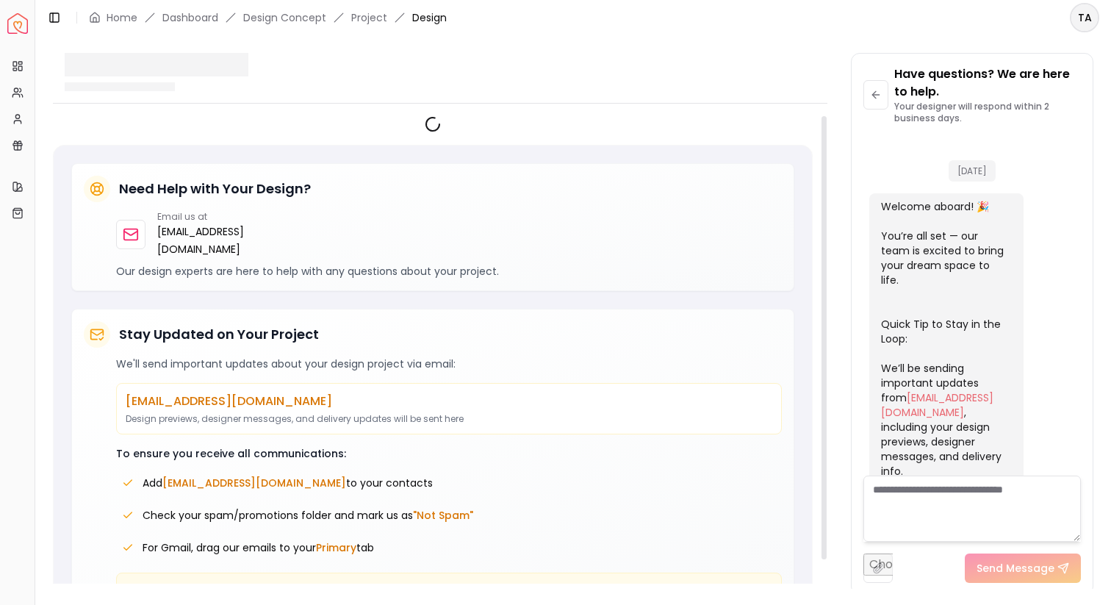
scroll to position [2971, 0]
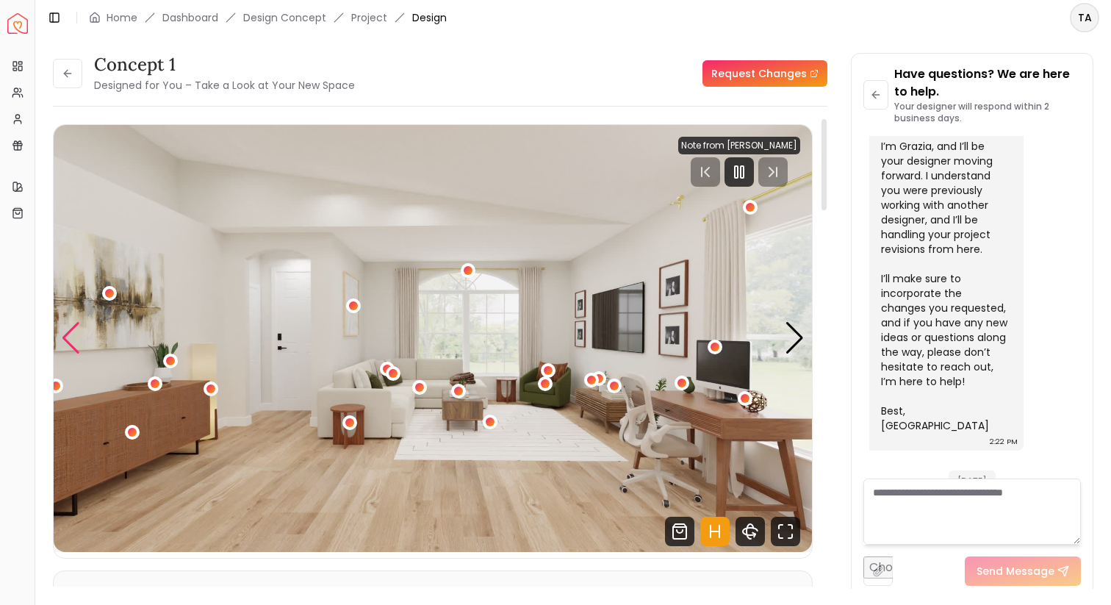
click at [76, 342] on div "Previous slide" at bounding box center [71, 338] width 20 height 32
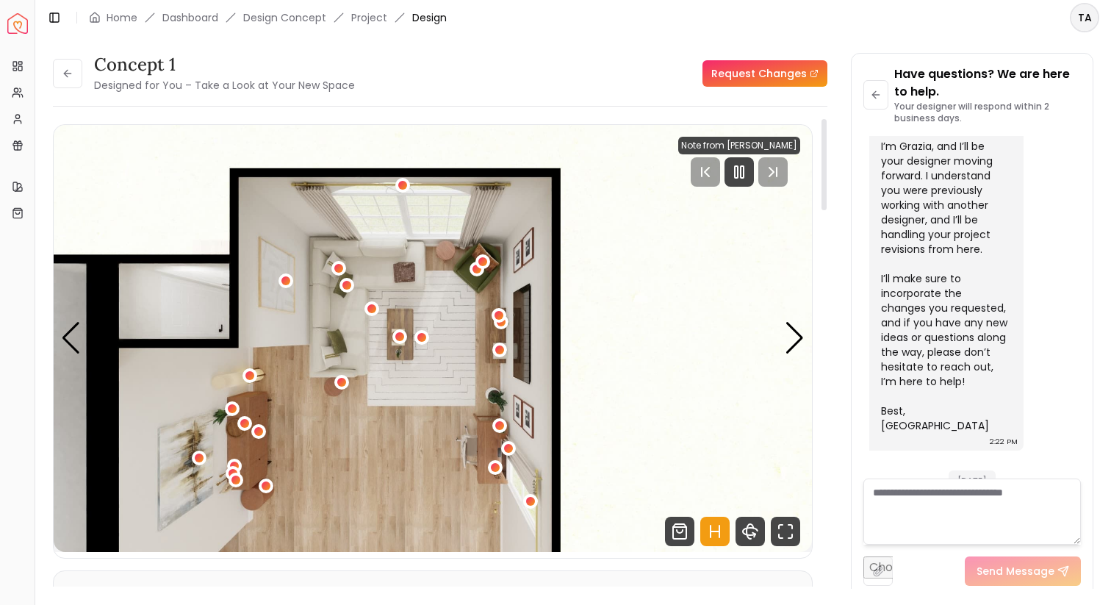
click at [720, 536] on icon "Hotspots Toggle" at bounding box center [720, 531] width 0 height 12
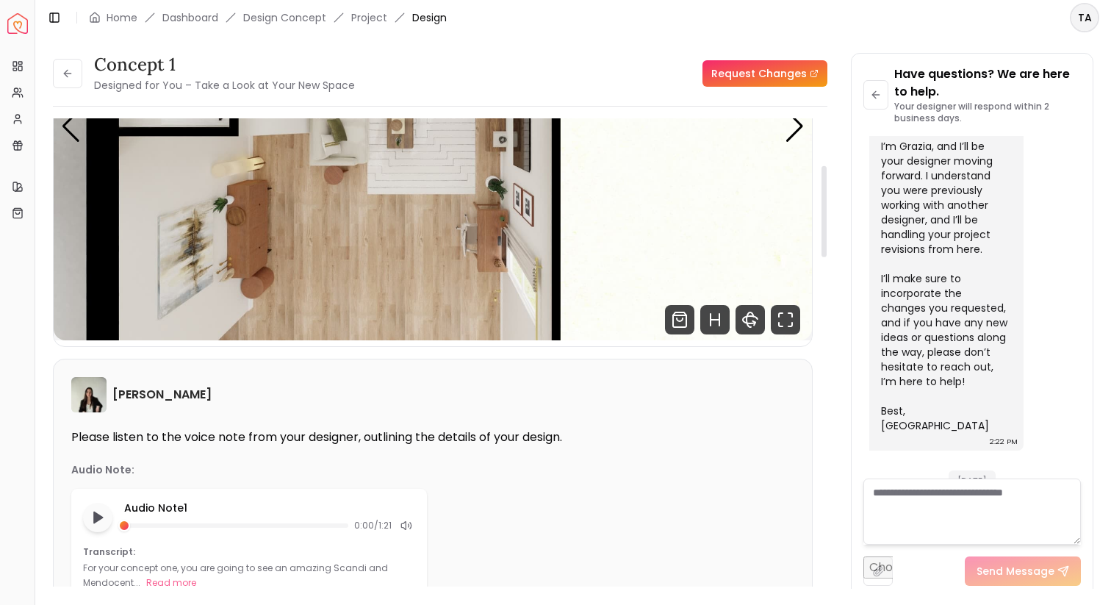
scroll to position [0, 0]
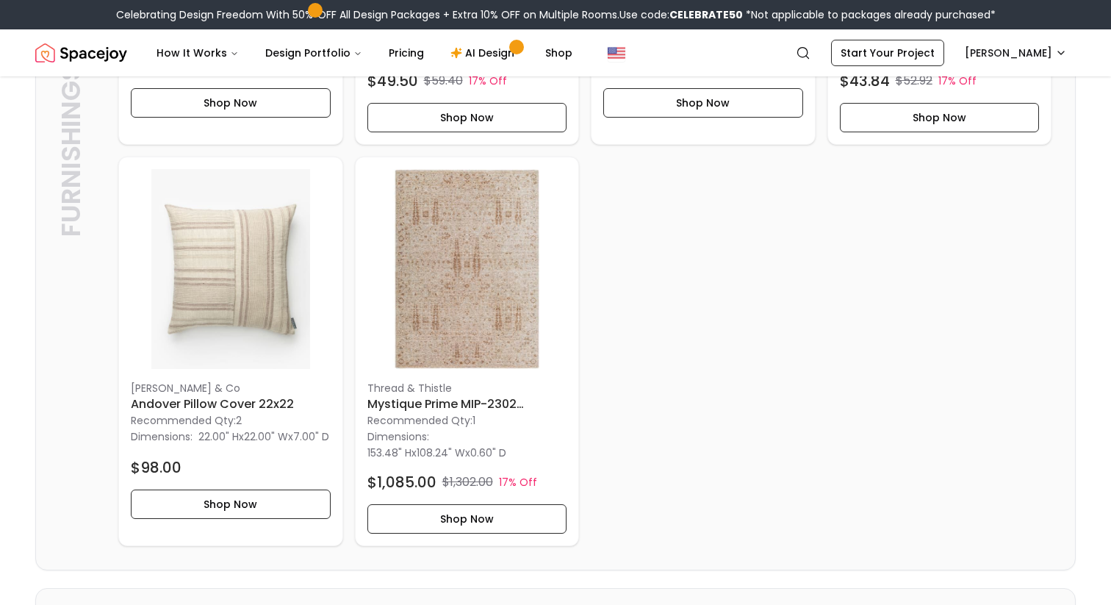
scroll to position [2869, 0]
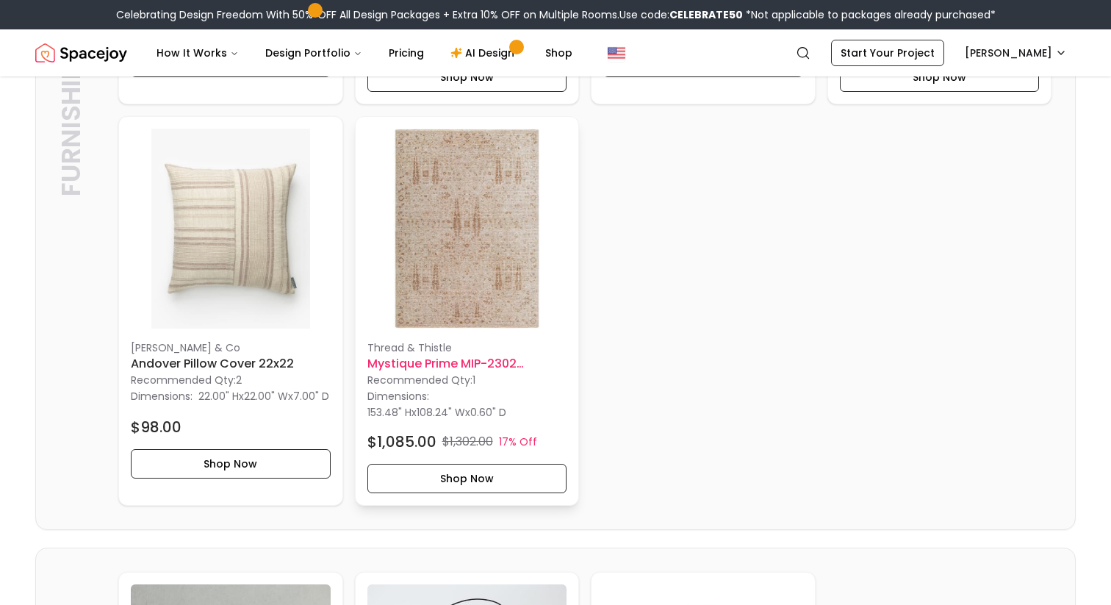
click at [484, 355] on p "Thread & Thistle" at bounding box center [467, 347] width 200 height 15
click at [723, 362] on div "Article Kesey Green Multi Pillow 18x18 Recommended Qty: 2 Dimensions: 18.00" H …" at bounding box center [584, 111] width 933 height 790
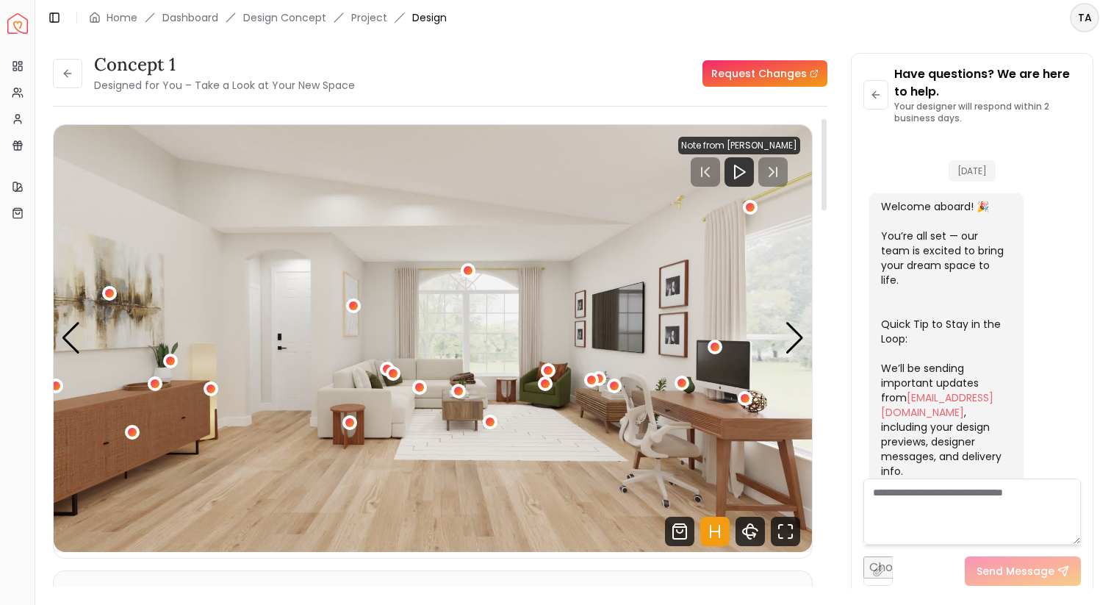
scroll to position [2971, 0]
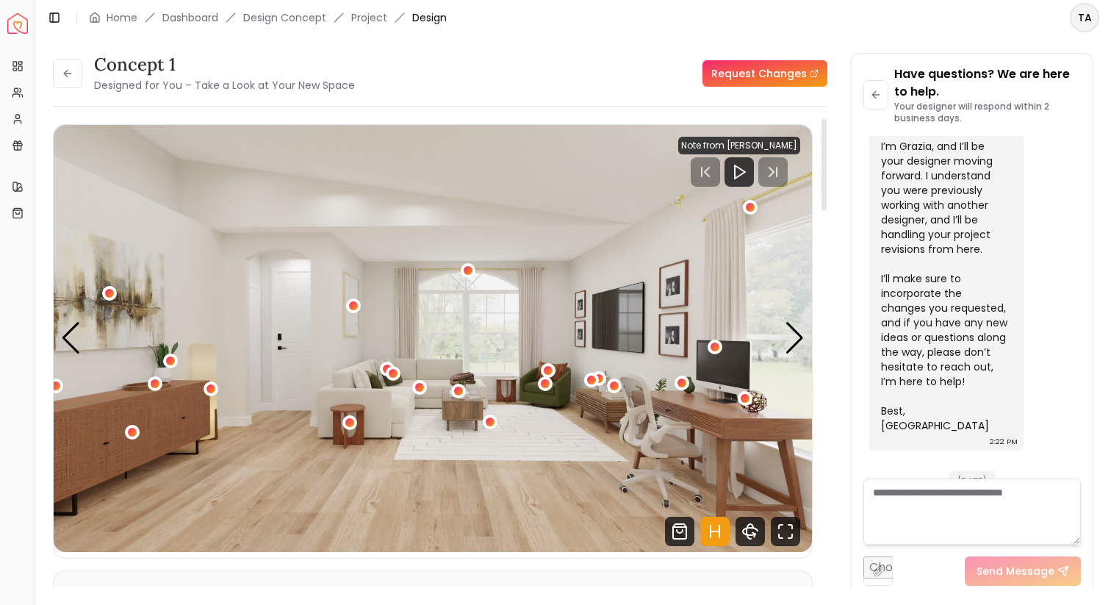
click at [360, 25] on div "Toggle Sidebar Home Dashboard Design Concept Project Design" at bounding box center [246, 17] width 423 height 21
click at [362, 13] on link "Project" at bounding box center [369, 17] width 36 height 15
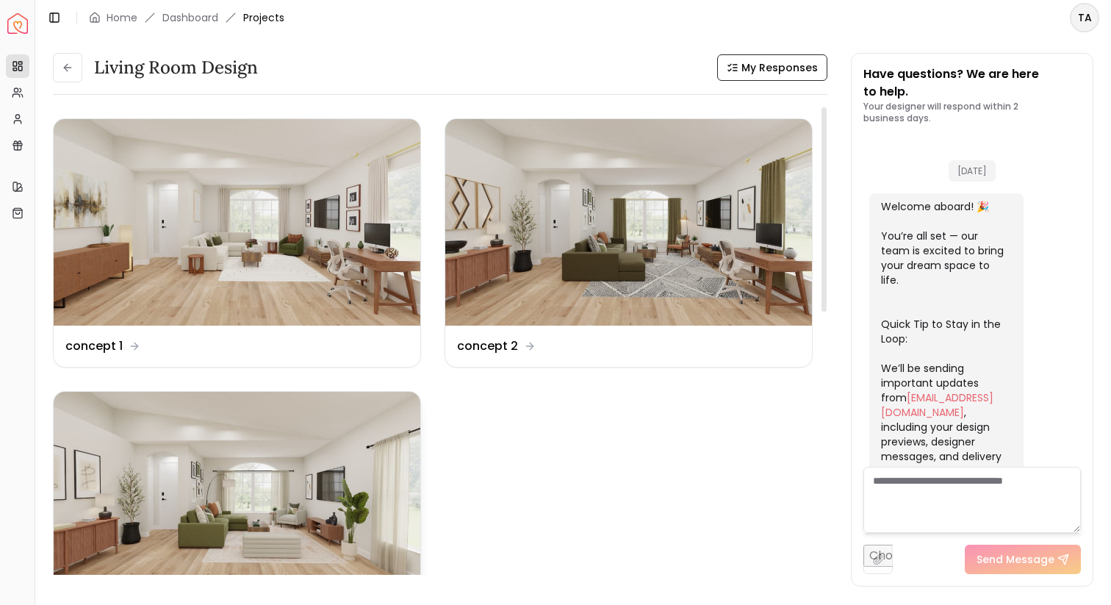
click at [251, 445] on img at bounding box center [237, 495] width 367 height 207
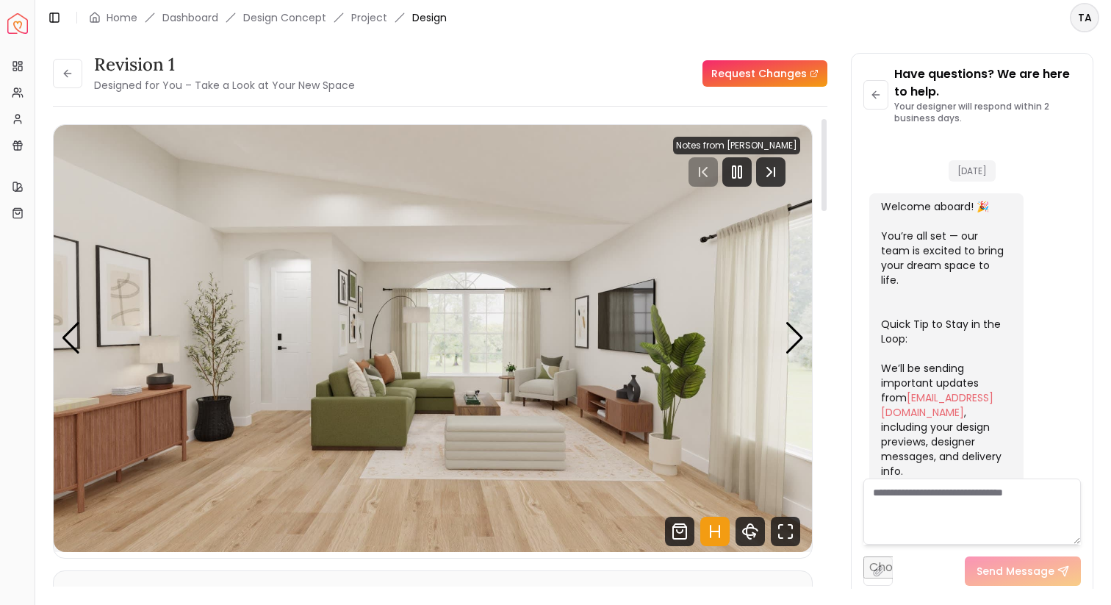
scroll to position [2971, 0]
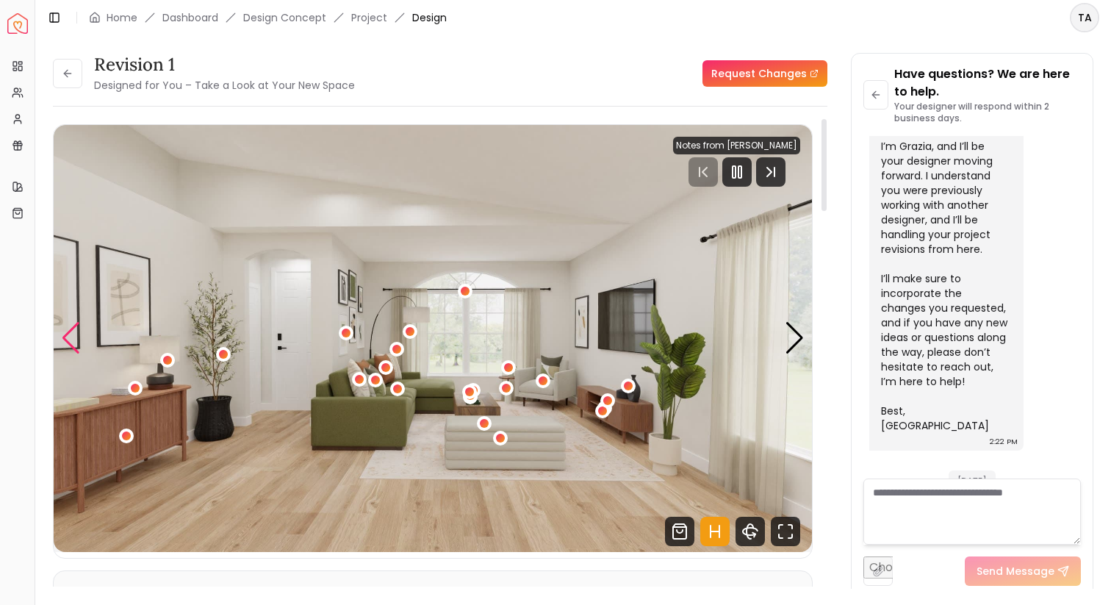
click at [65, 341] on div "Previous slide" at bounding box center [71, 338] width 20 height 32
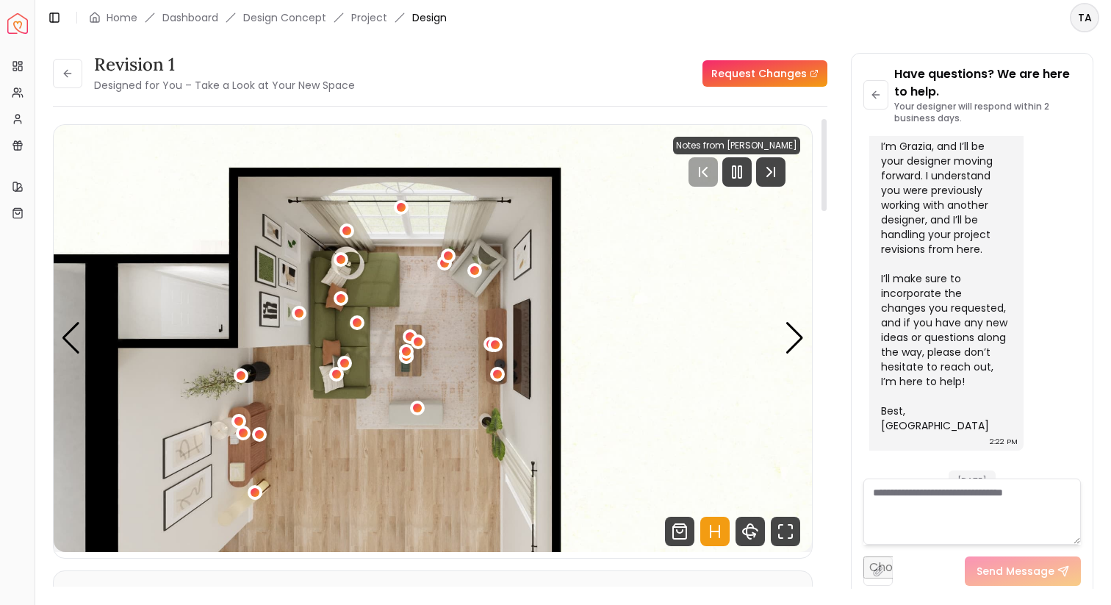
click at [726, 532] on icon "Hotspots Toggle" at bounding box center [714, 531] width 29 height 29
